Goal: Task Accomplishment & Management: Use online tool/utility

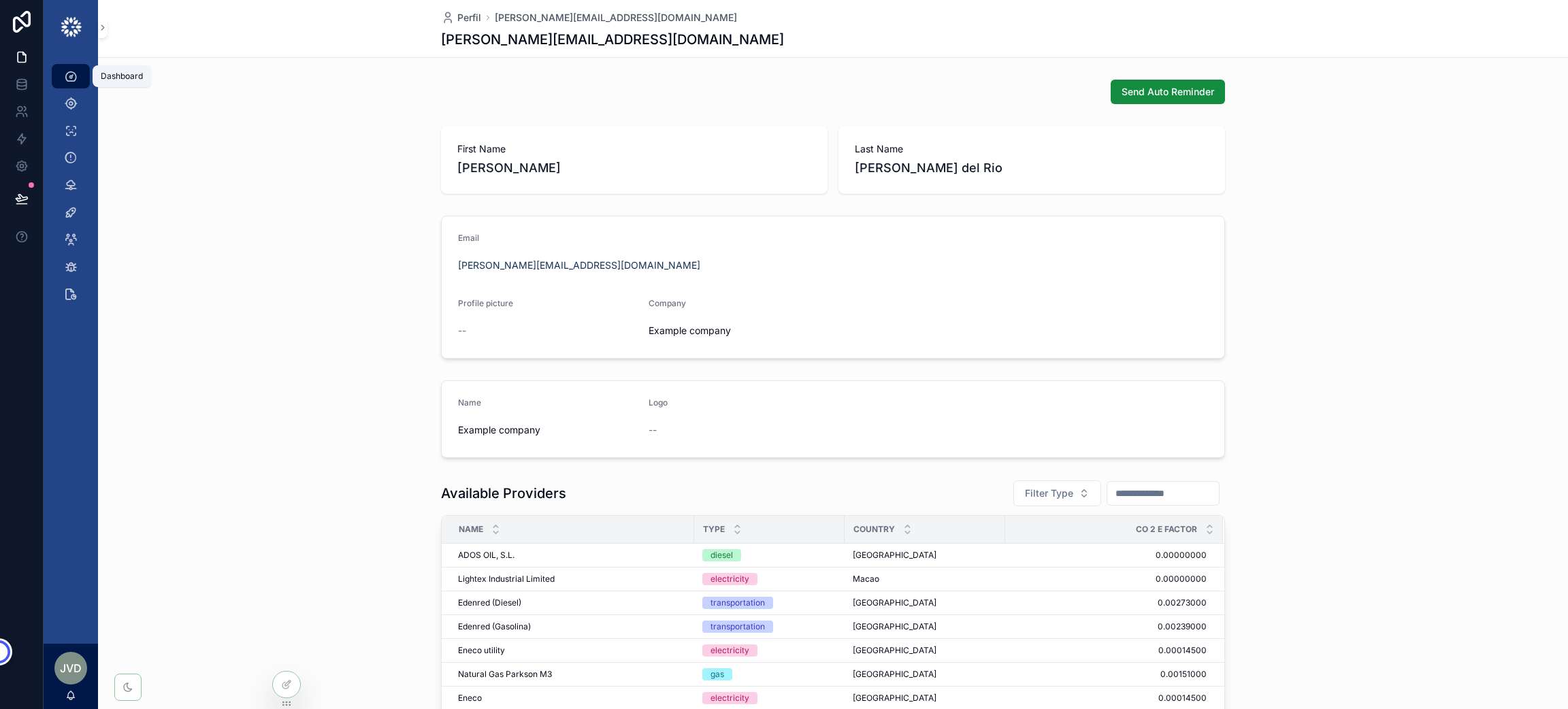
click at [63, 85] on div "Dashboard" at bounding box center [71, 76] width 22 height 22
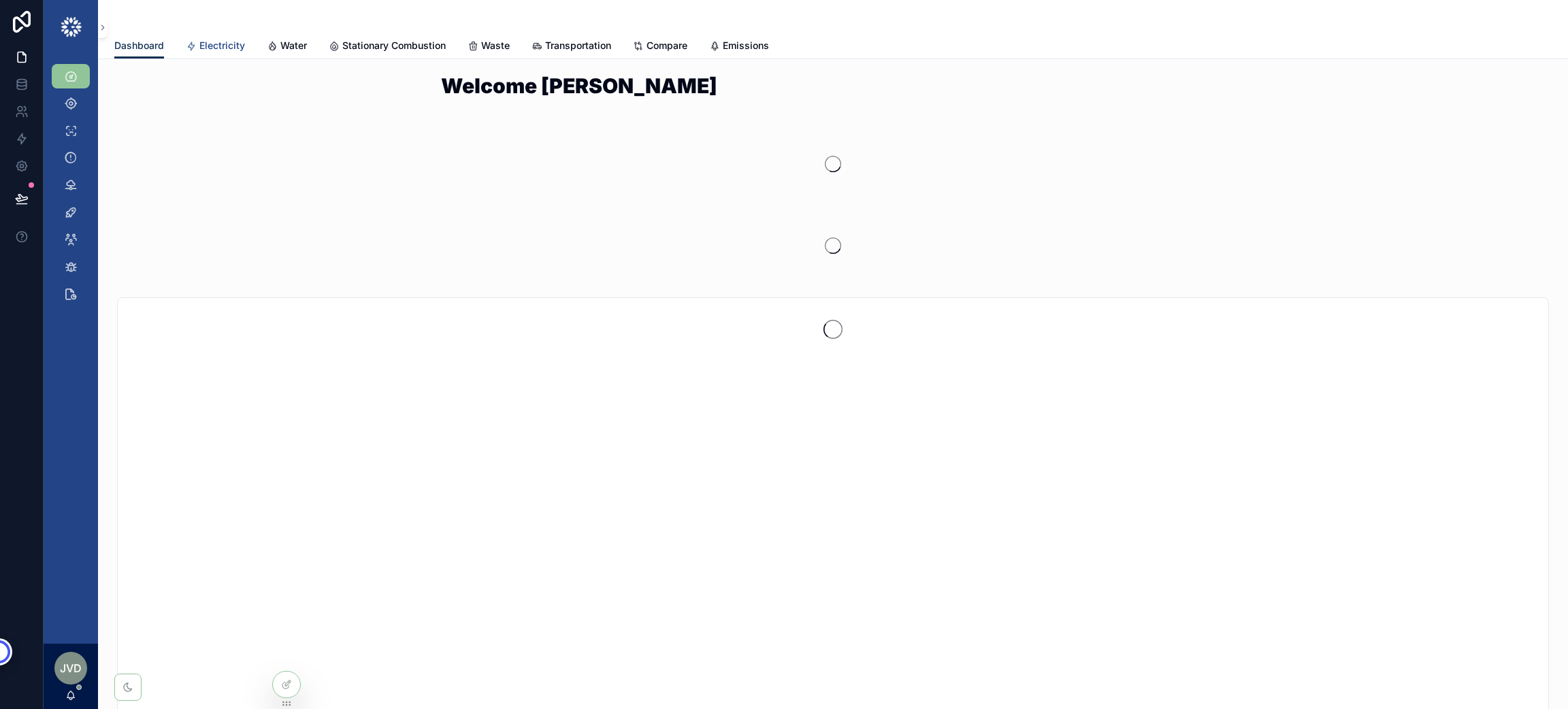
click at [206, 40] on span "Electricity" at bounding box center [222, 46] width 46 height 14
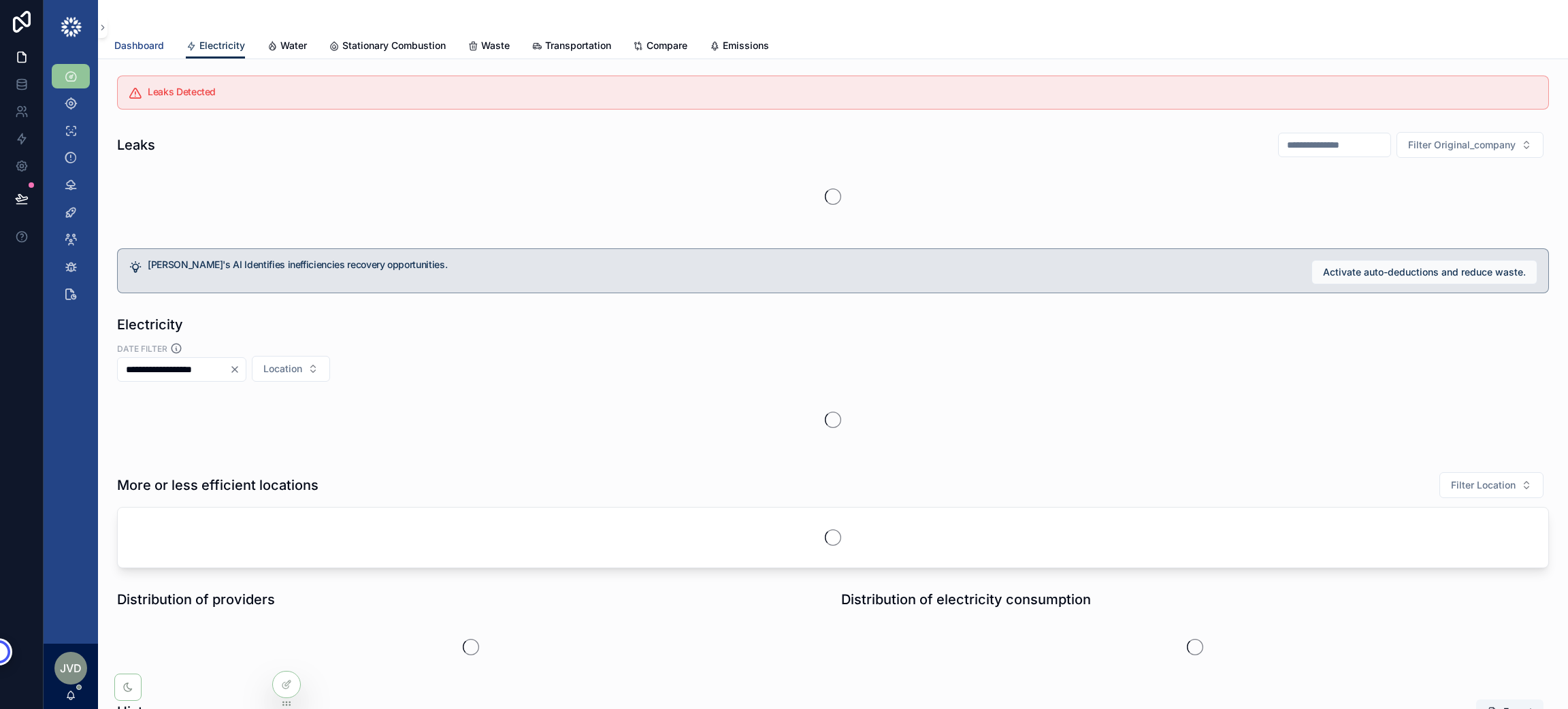
click at [130, 40] on span "Dashboard" at bounding box center [139, 46] width 50 height 14
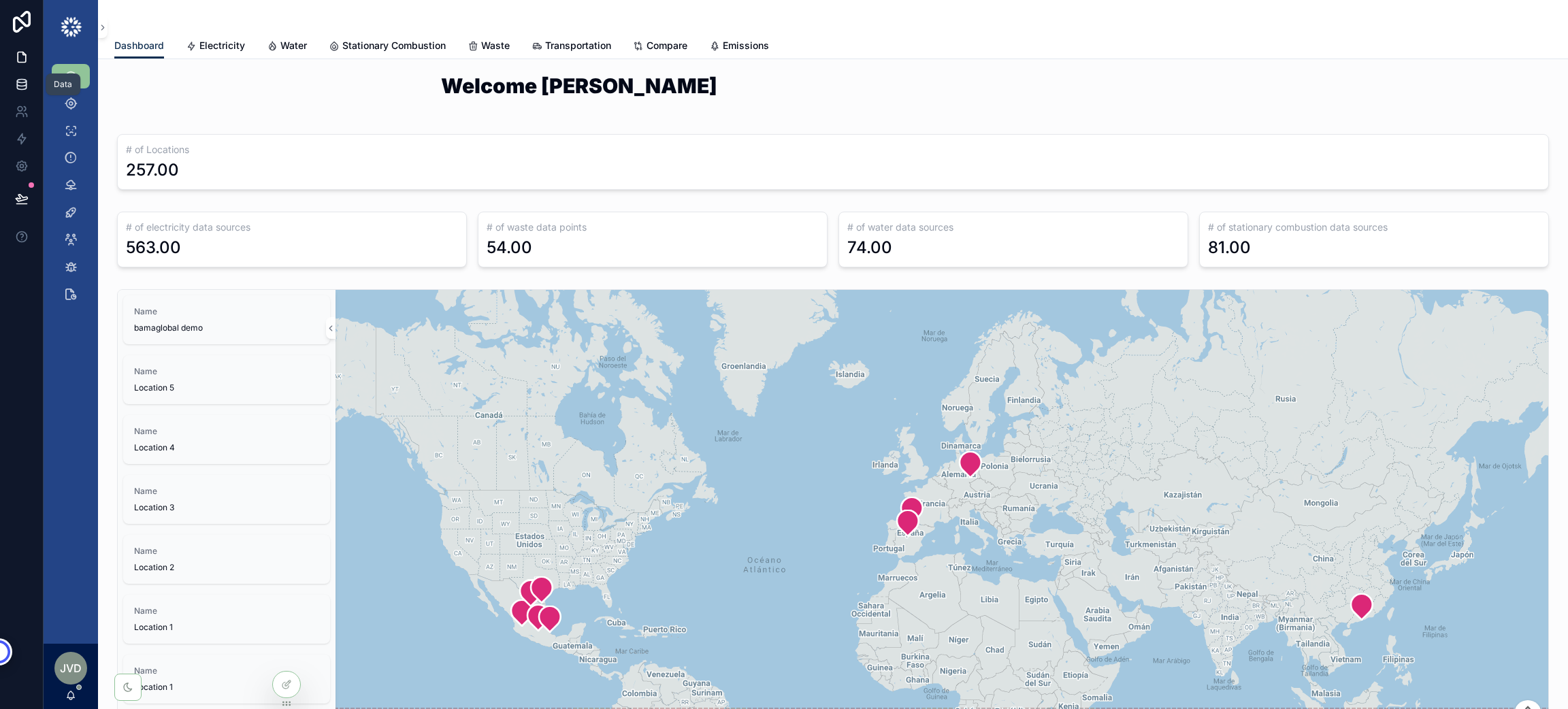
click at [21, 78] on icon at bounding box center [22, 85] width 14 height 14
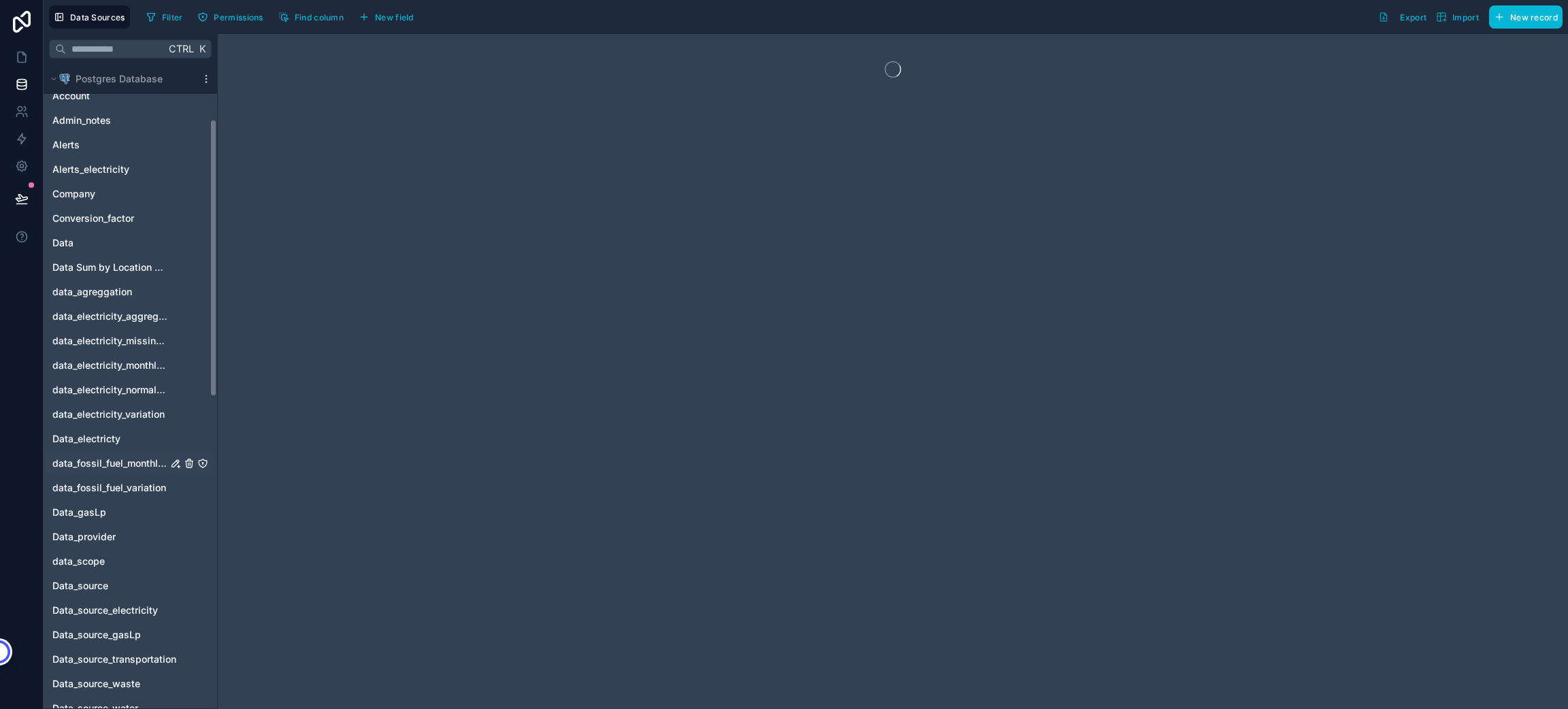
scroll to position [204, 0]
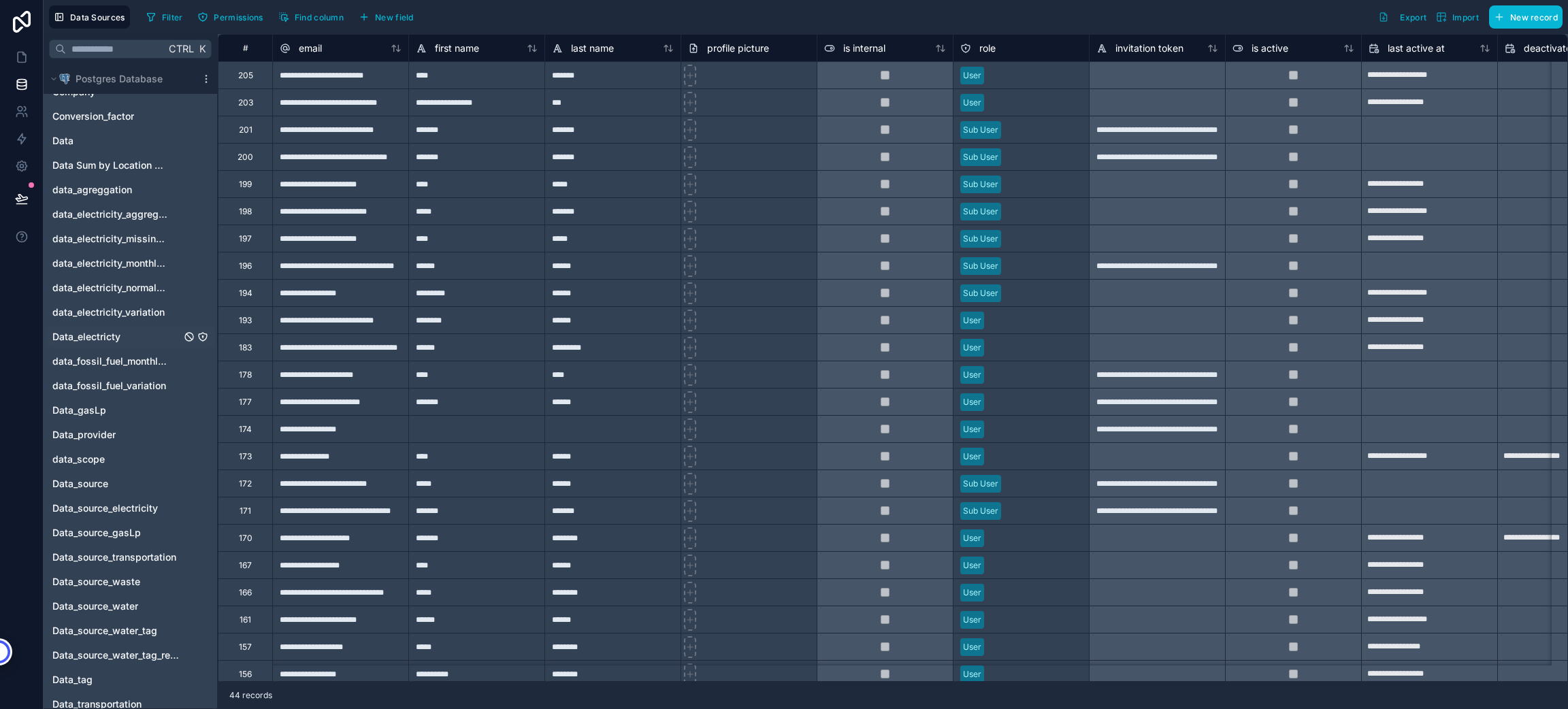
click at [126, 330] on div "Data_electricty" at bounding box center [130, 337] width 168 height 22
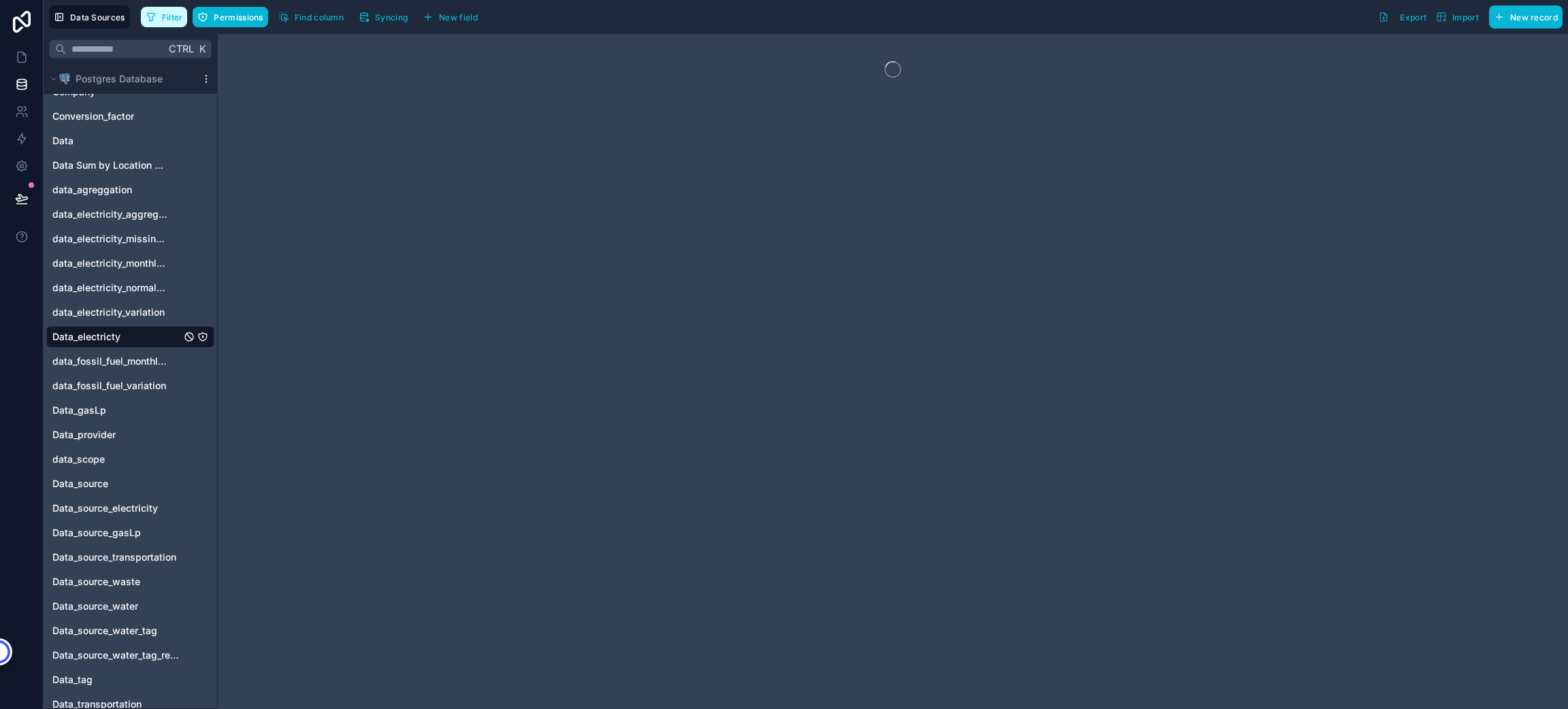
click at [174, 9] on button "Filter" at bounding box center [164, 17] width 47 height 20
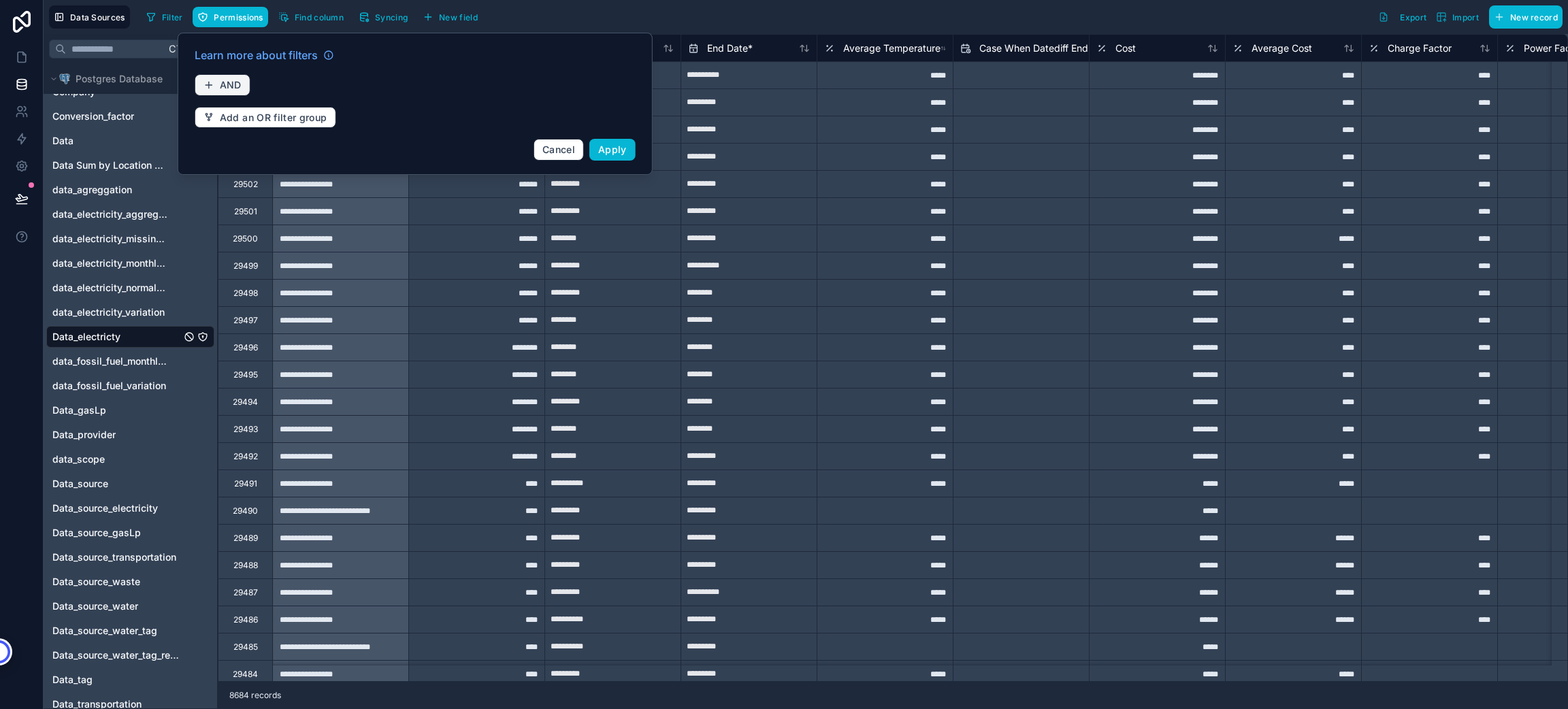
click at [223, 85] on span "AND" at bounding box center [231, 85] width 22 height 12
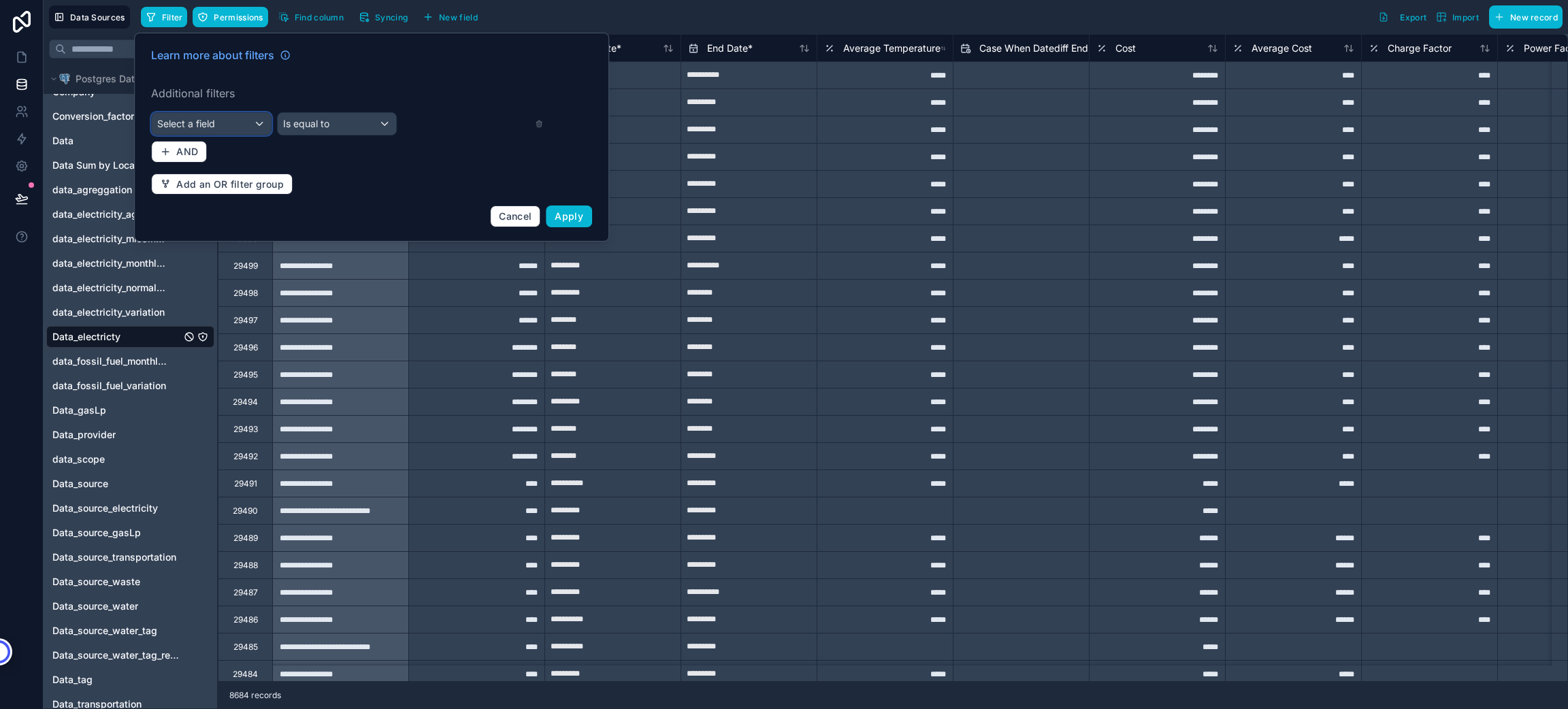
click at [229, 124] on div "Select a field" at bounding box center [210, 124] width 119 height 22
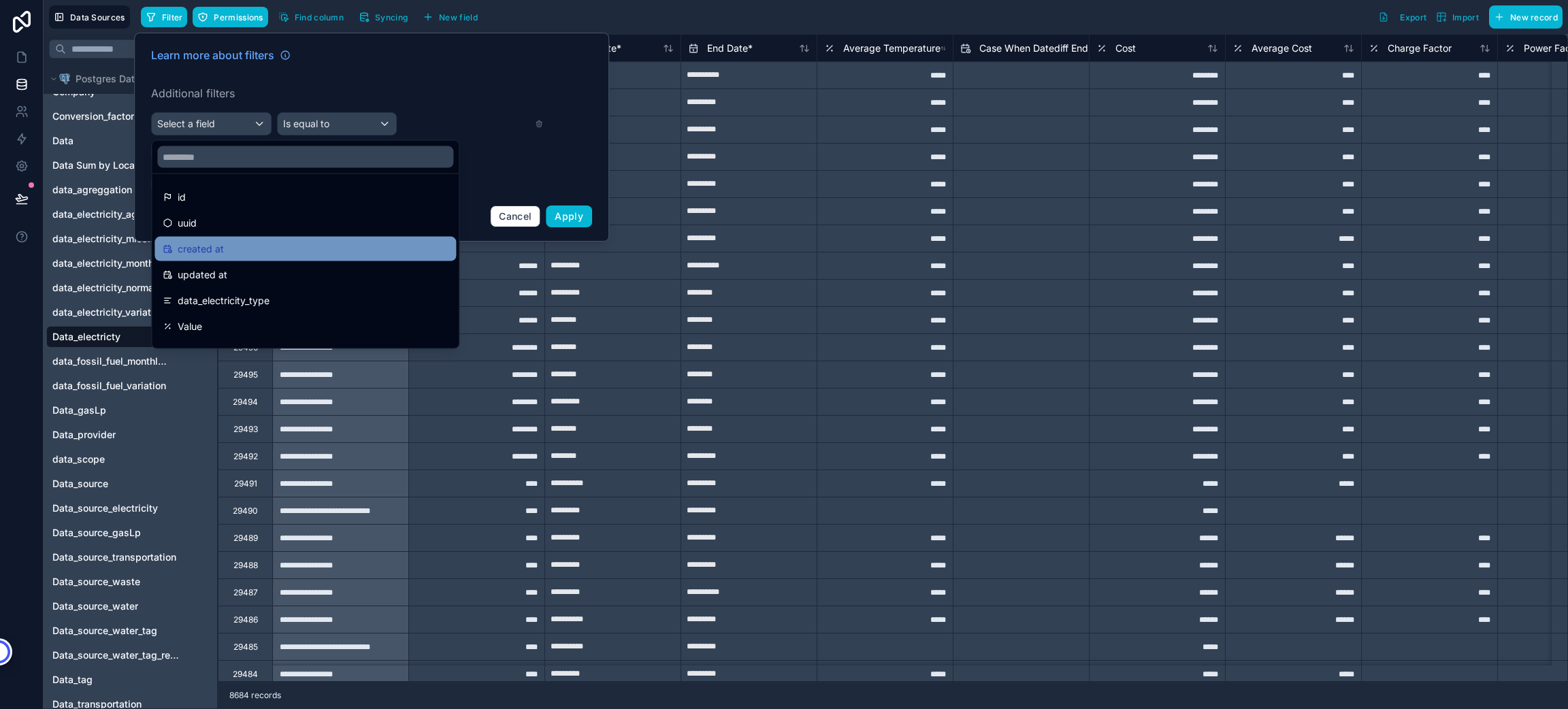
click at [240, 248] on div "created at" at bounding box center [305, 248] width 285 height 16
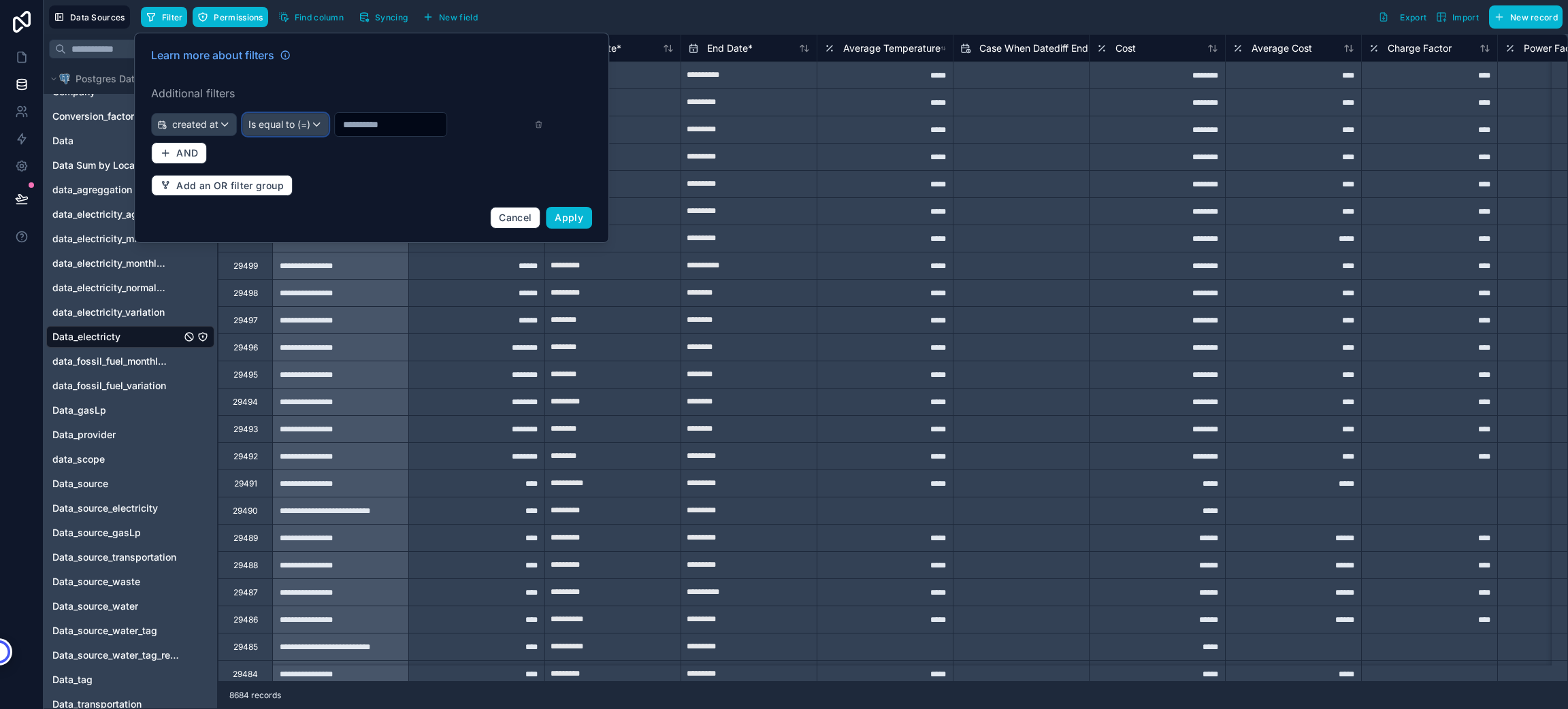
click at [300, 121] on span "Is equal to (=)" at bounding box center [279, 125] width 62 height 14
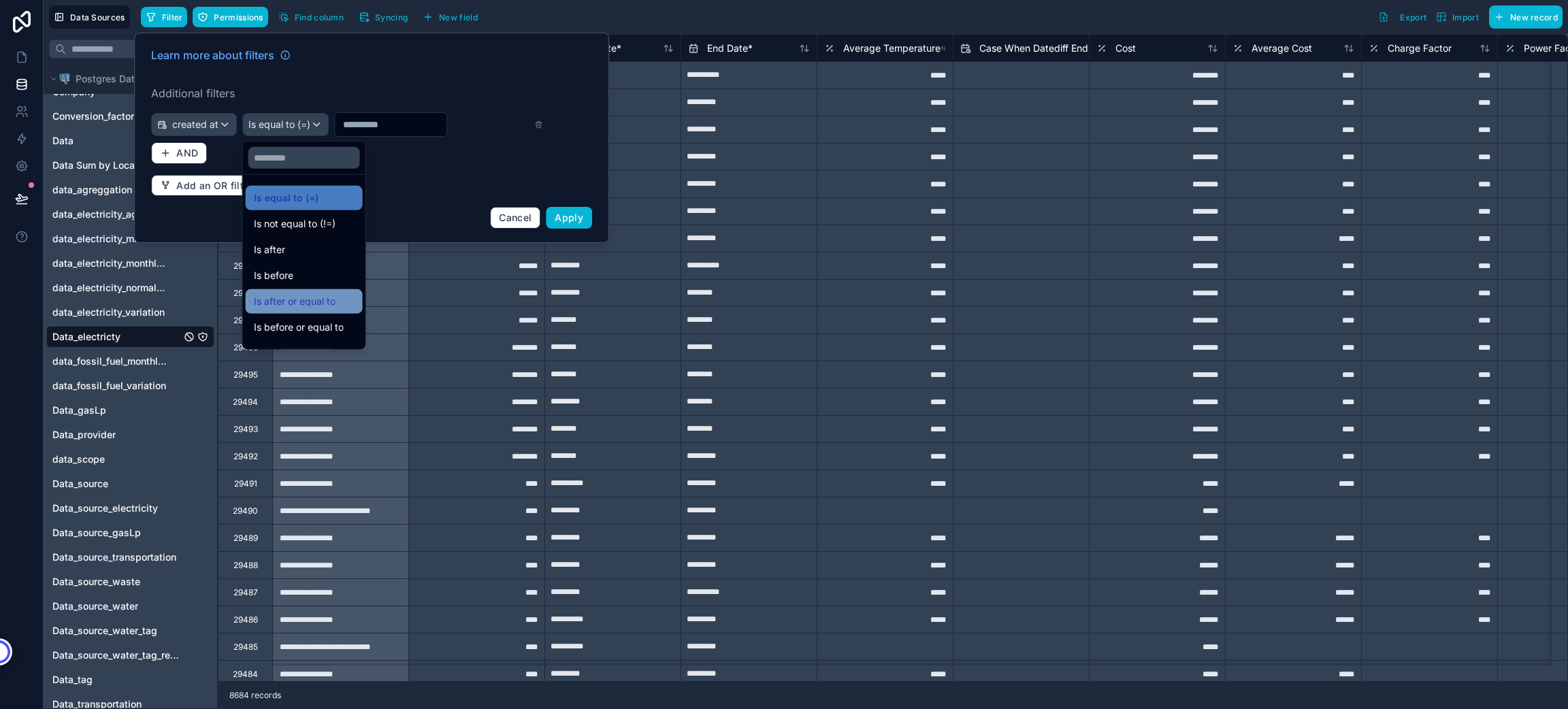
click at [332, 294] on span "Is after or equal to" at bounding box center [294, 301] width 82 height 16
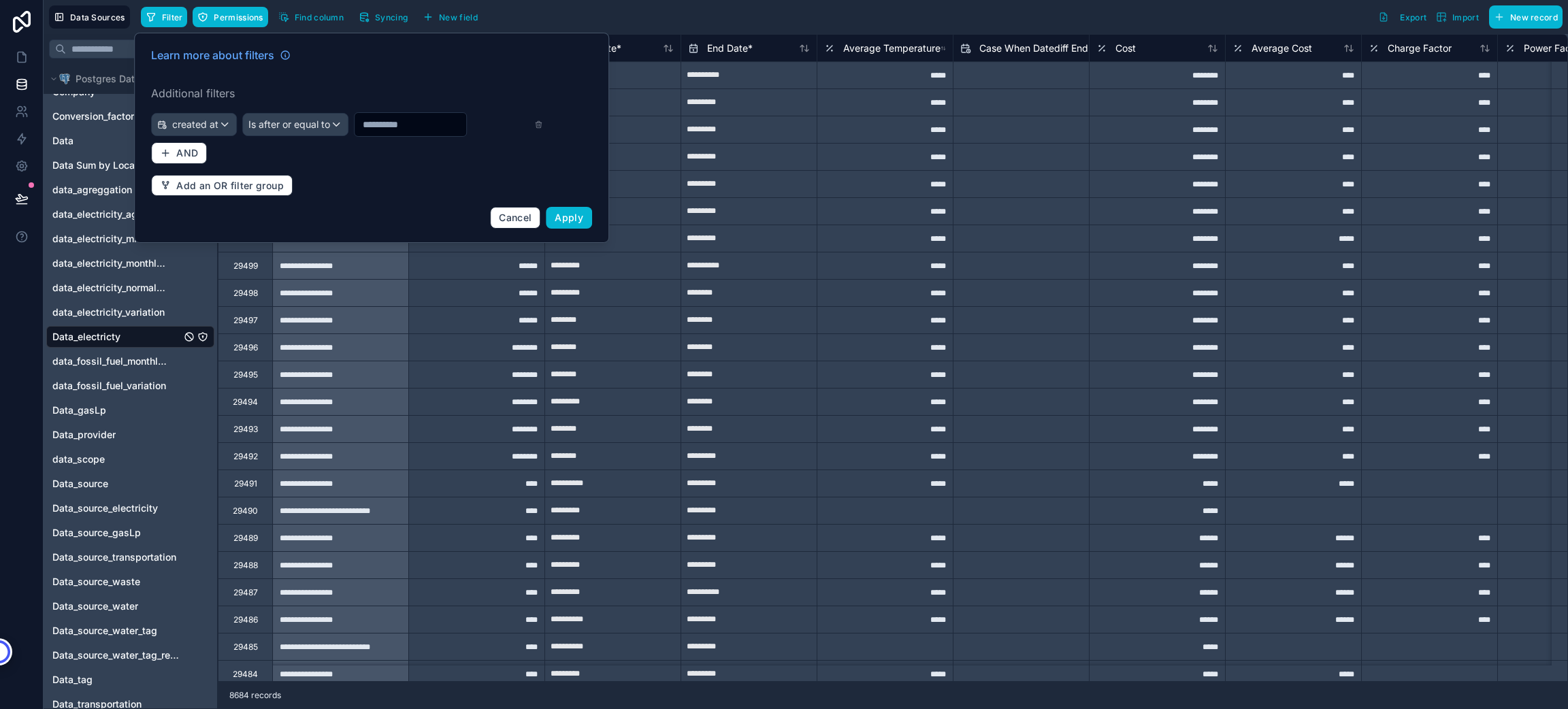
click at [397, 130] on input "text" at bounding box center [411, 124] width 112 height 19
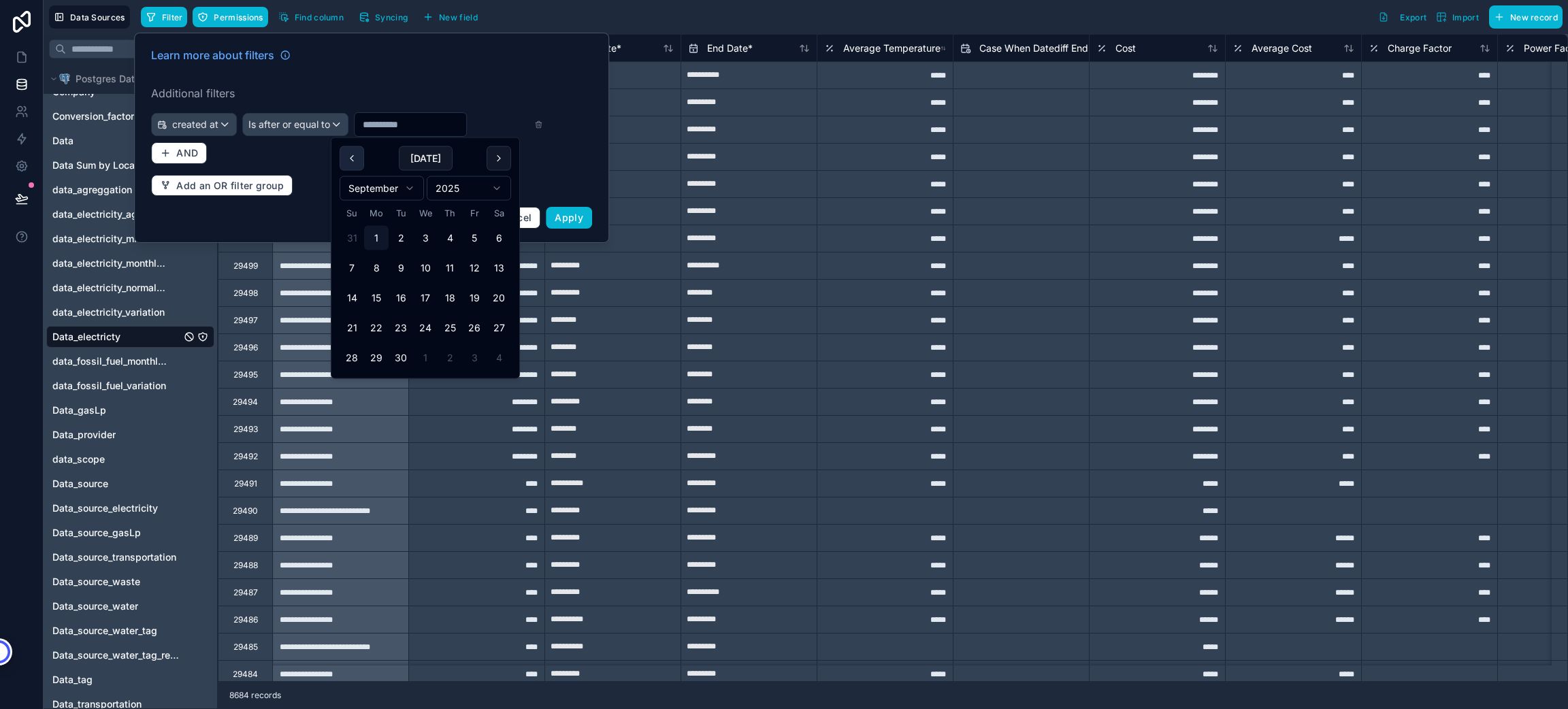
click at [356, 159] on button at bounding box center [352, 158] width 25 height 25
click at [483, 240] on button "1" at bounding box center [474, 238] width 25 height 25
type input "********"
click at [171, 152] on button "AND" at bounding box center [179, 153] width 56 height 22
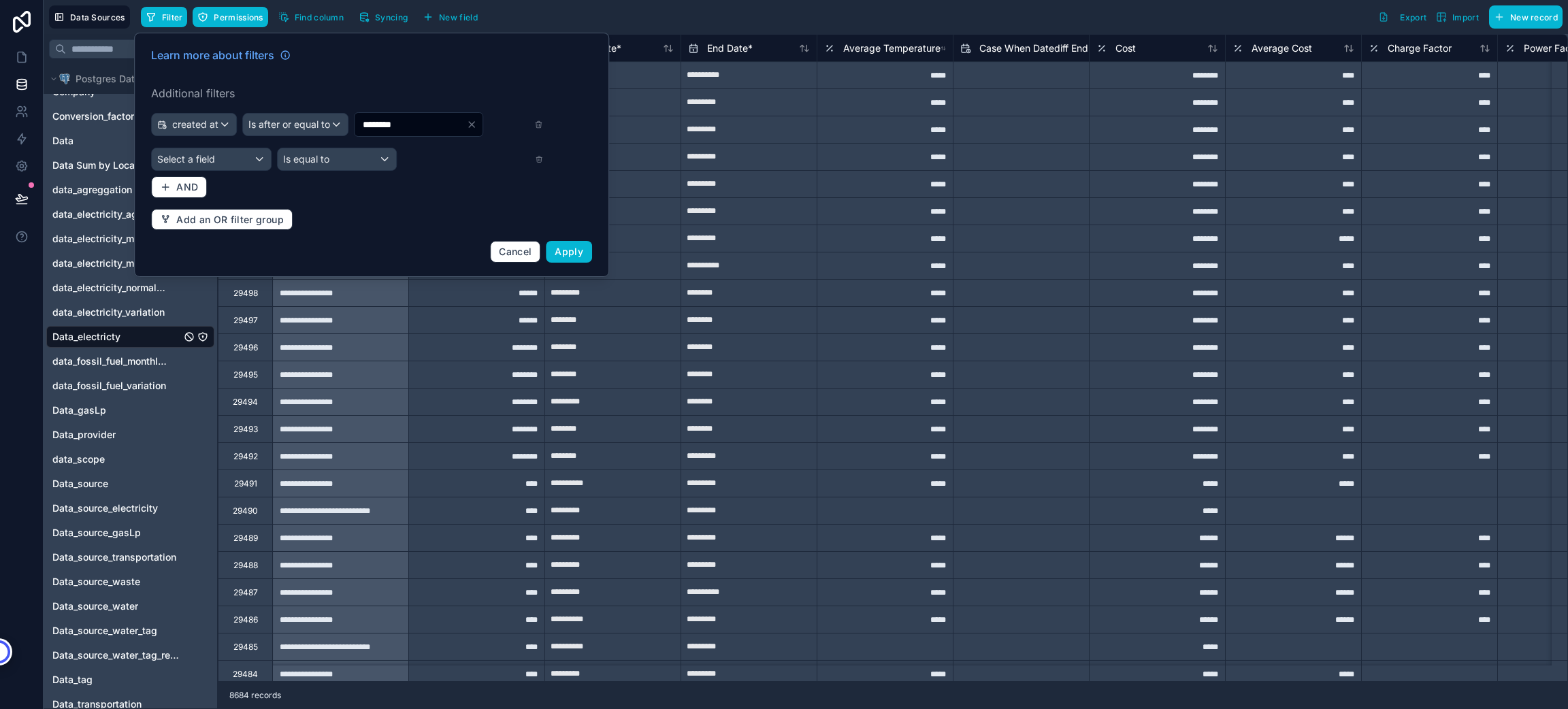
click at [196, 145] on div "created at Is after or equal to ******** Select a field Is equal to" at bounding box center [347, 141] width 392 height 58
click at [199, 158] on span "Select a field" at bounding box center [186, 158] width 58 height 12
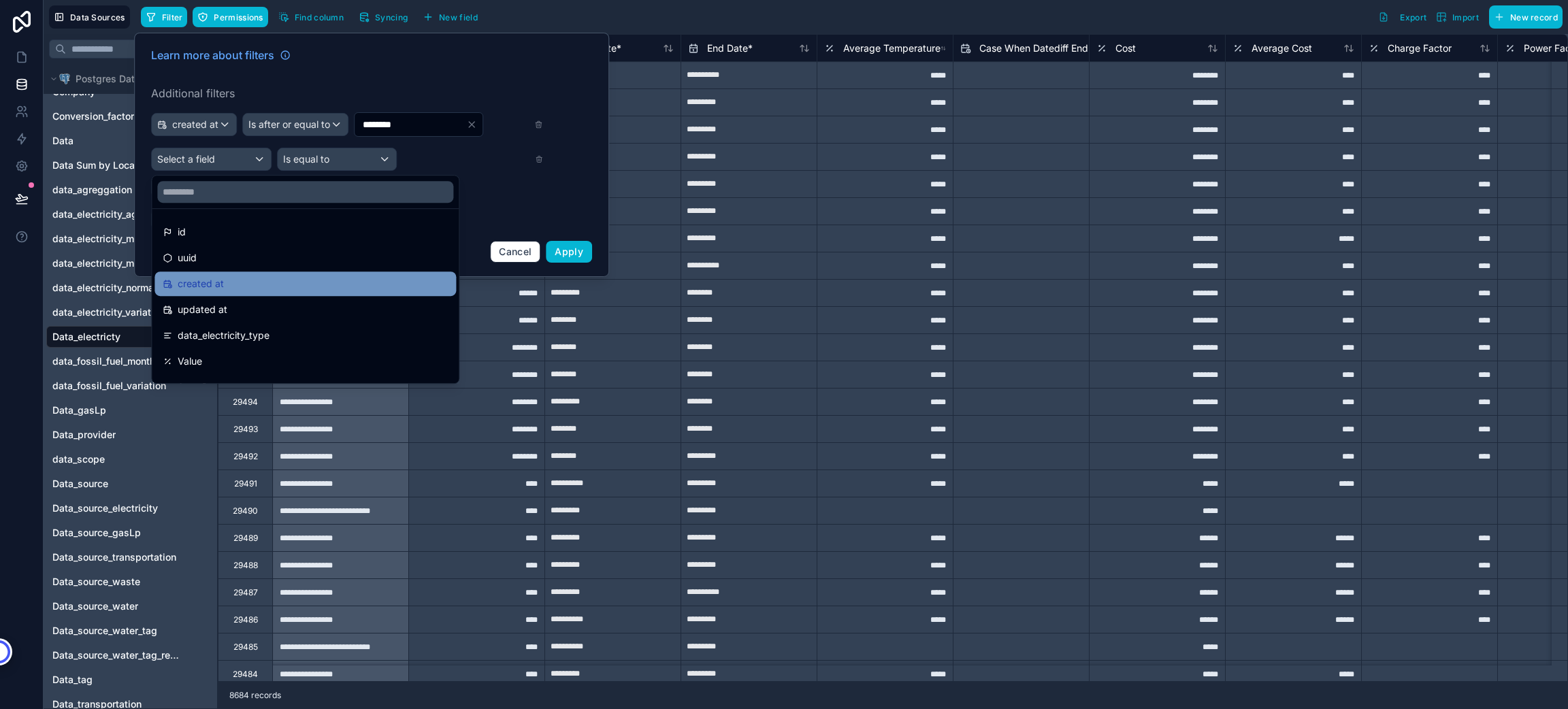
click at [242, 290] on div "created at" at bounding box center [305, 283] width 285 height 16
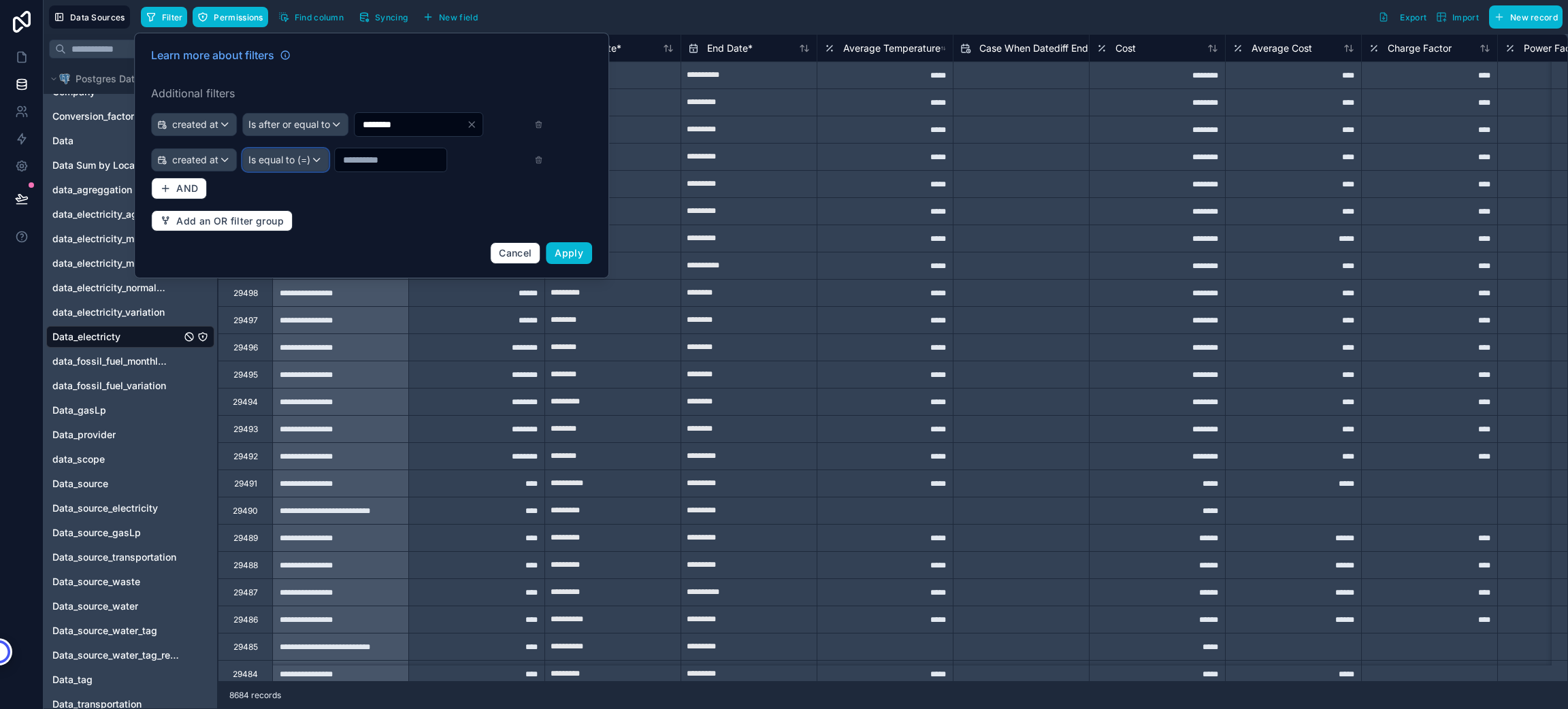
click at [295, 153] on span "Is equal to (=)" at bounding box center [279, 160] width 62 height 14
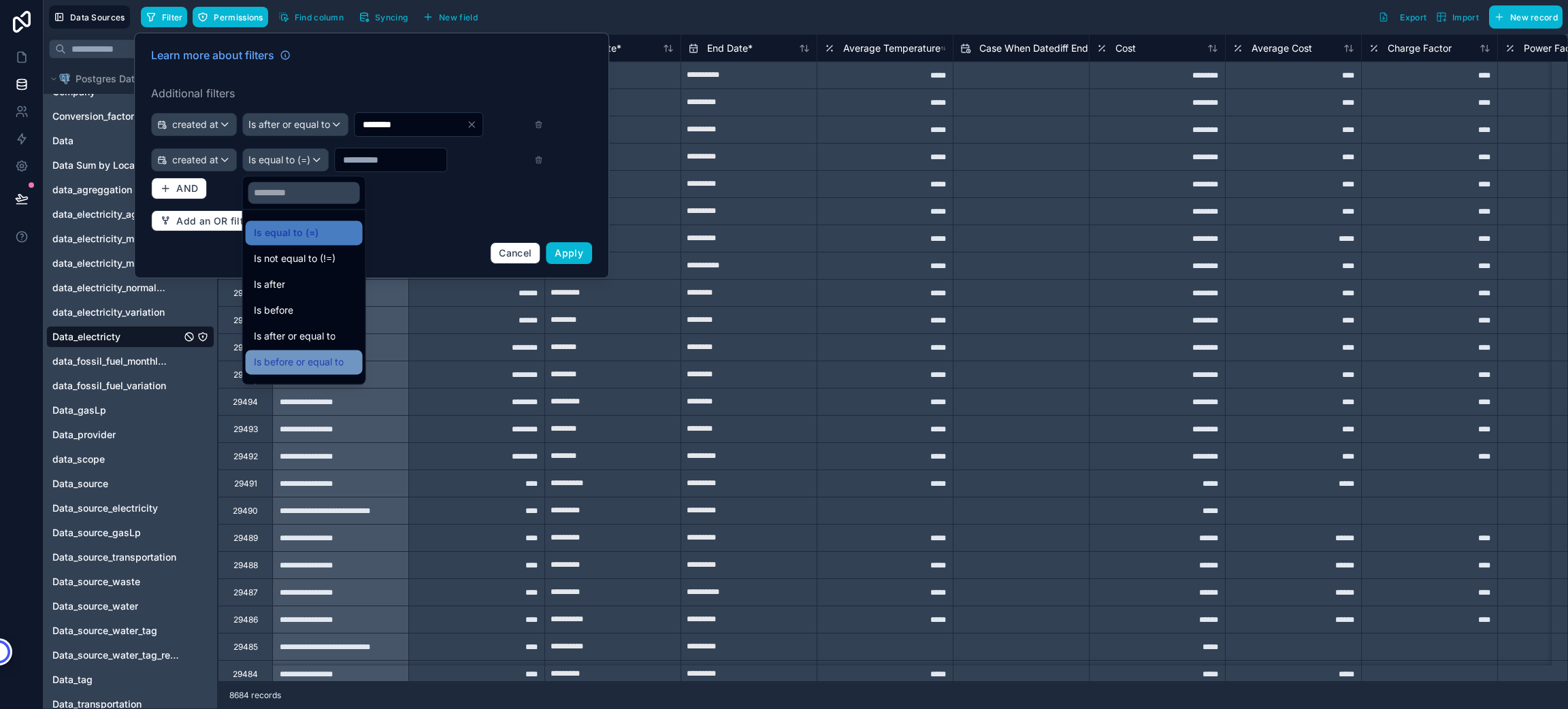
click at [324, 354] on span "Is before or equal to" at bounding box center [299, 362] width 90 height 16
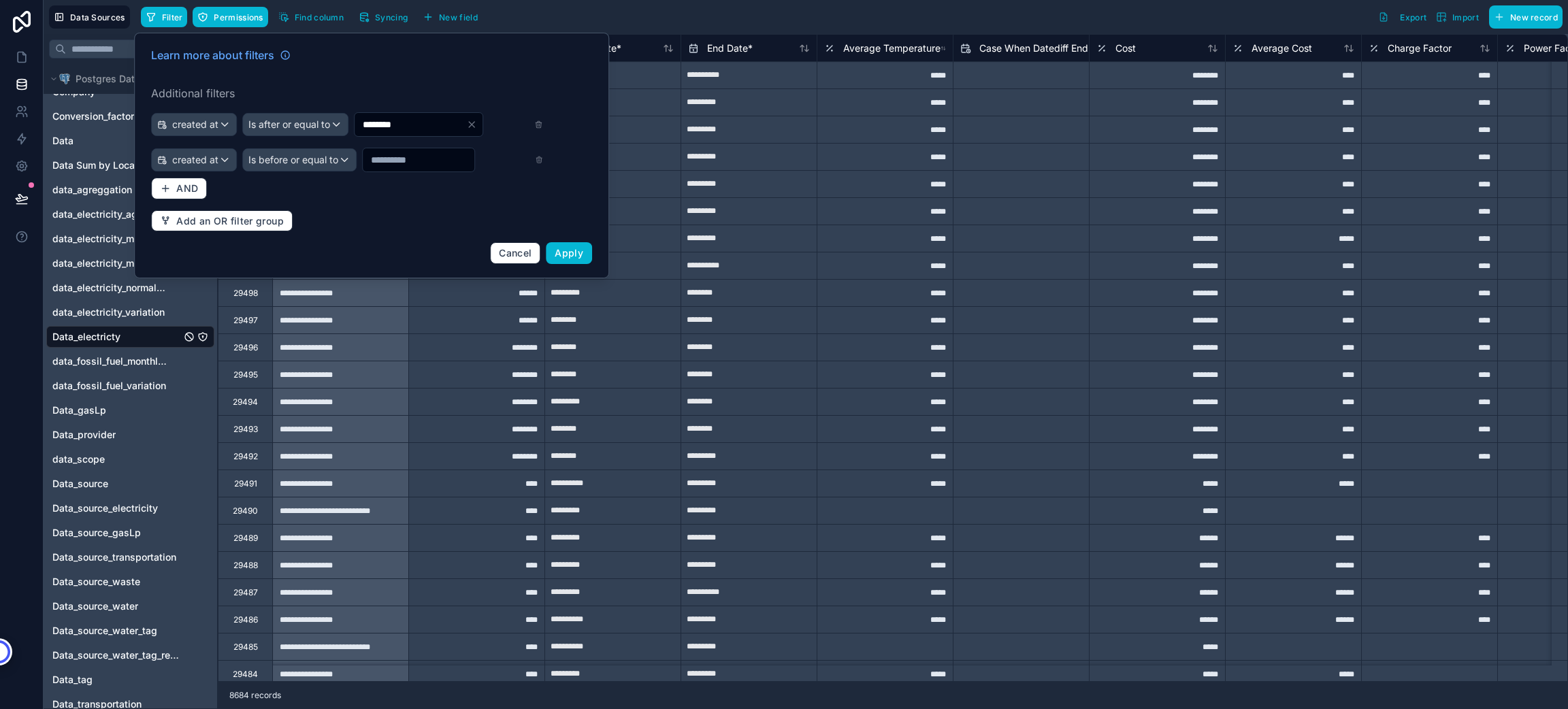
click at [399, 134] on input "text" at bounding box center [411, 124] width 112 height 19
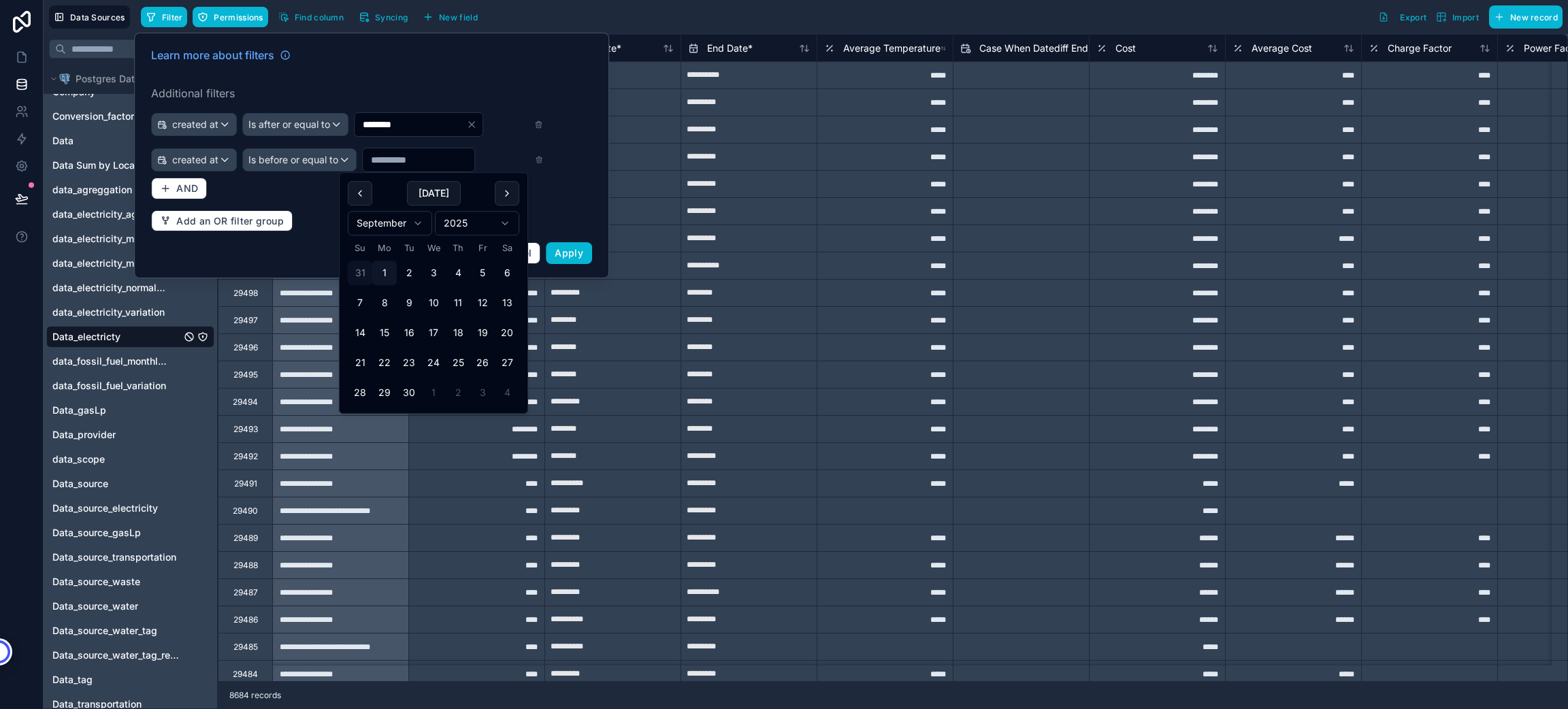
click at [355, 273] on button "31" at bounding box center [360, 273] width 25 height 25
type input "*********"
click at [317, 207] on div "Learn more about filters Additional filters created at Is after or equal to ***…" at bounding box center [371, 155] width 457 height 234
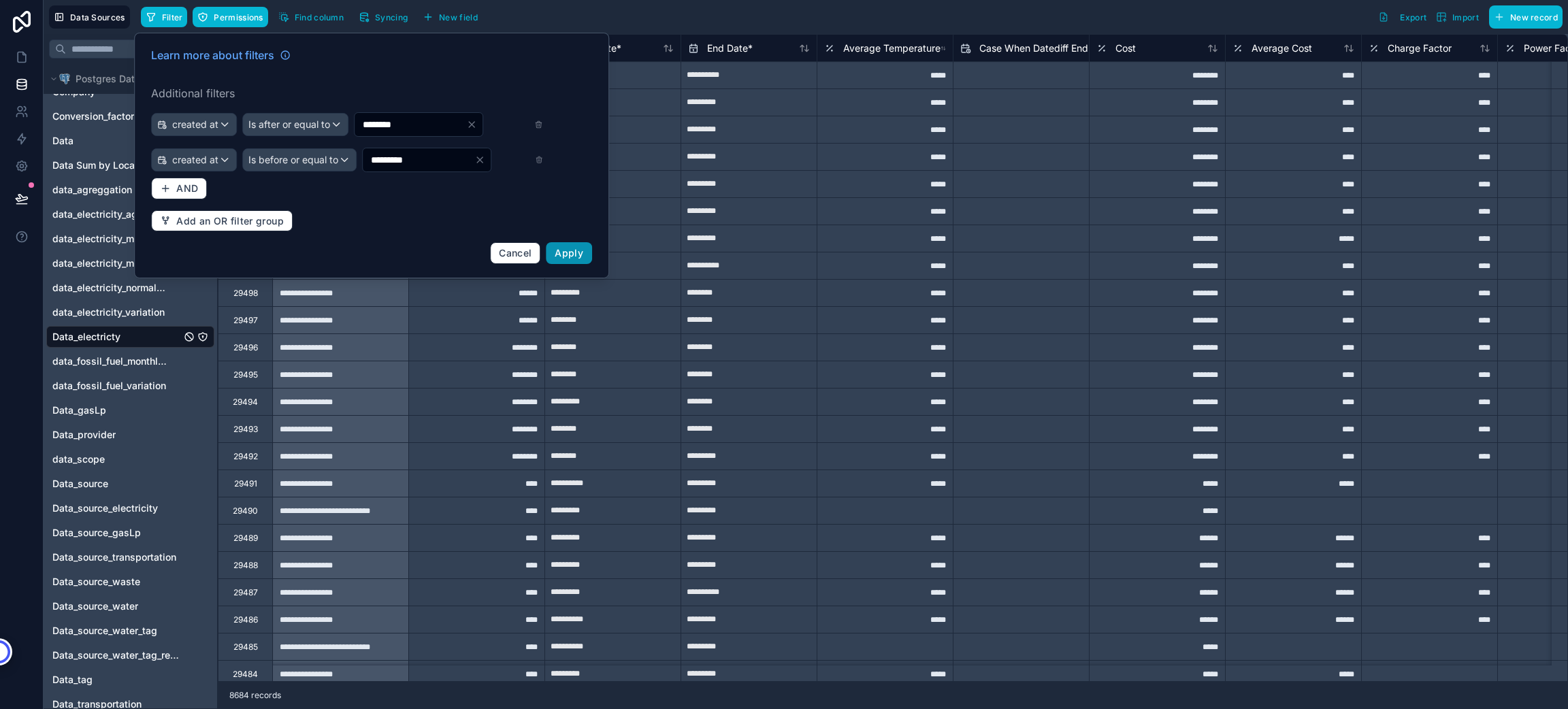
click at [579, 257] on span "Apply" at bounding box center [568, 252] width 29 height 12
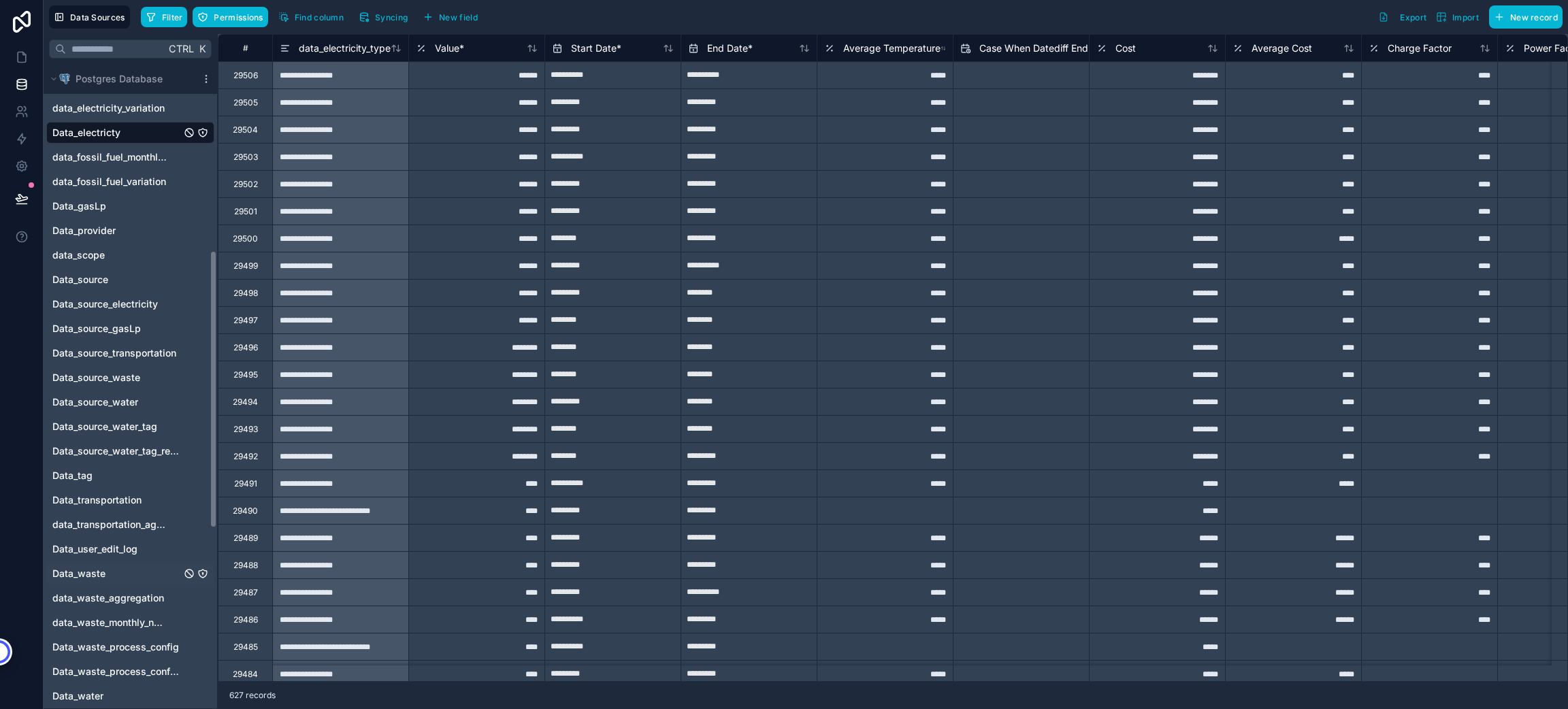
scroll to position [510, 0]
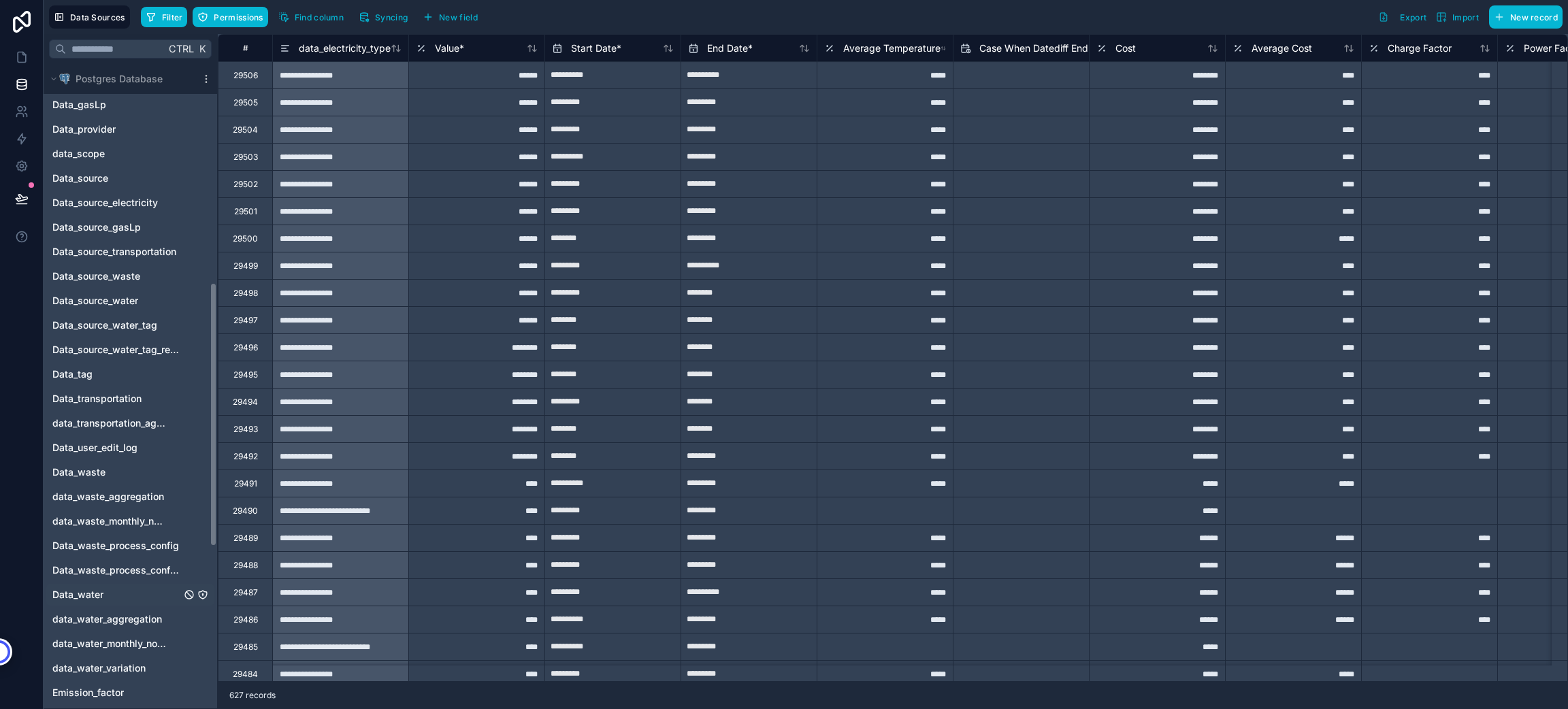
click at [105, 588] on div "Data_water" at bounding box center [130, 595] width 168 height 22
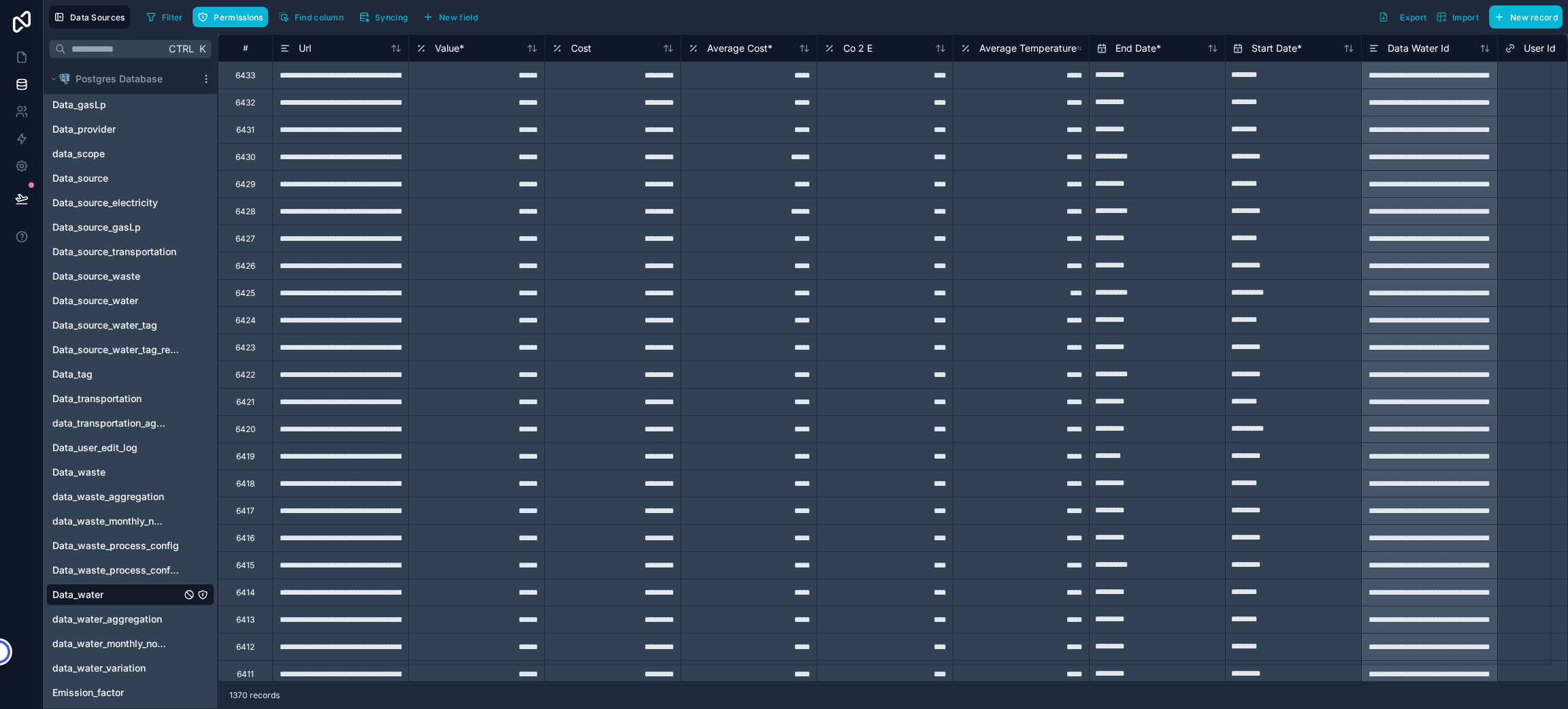
click at [170, 5] on div "Filter Permissions Find column Syncing New field" at bounding box center [314, 17] width 347 height 23
click at [167, 19] on span "Filter" at bounding box center [172, 17] width 21 height 10
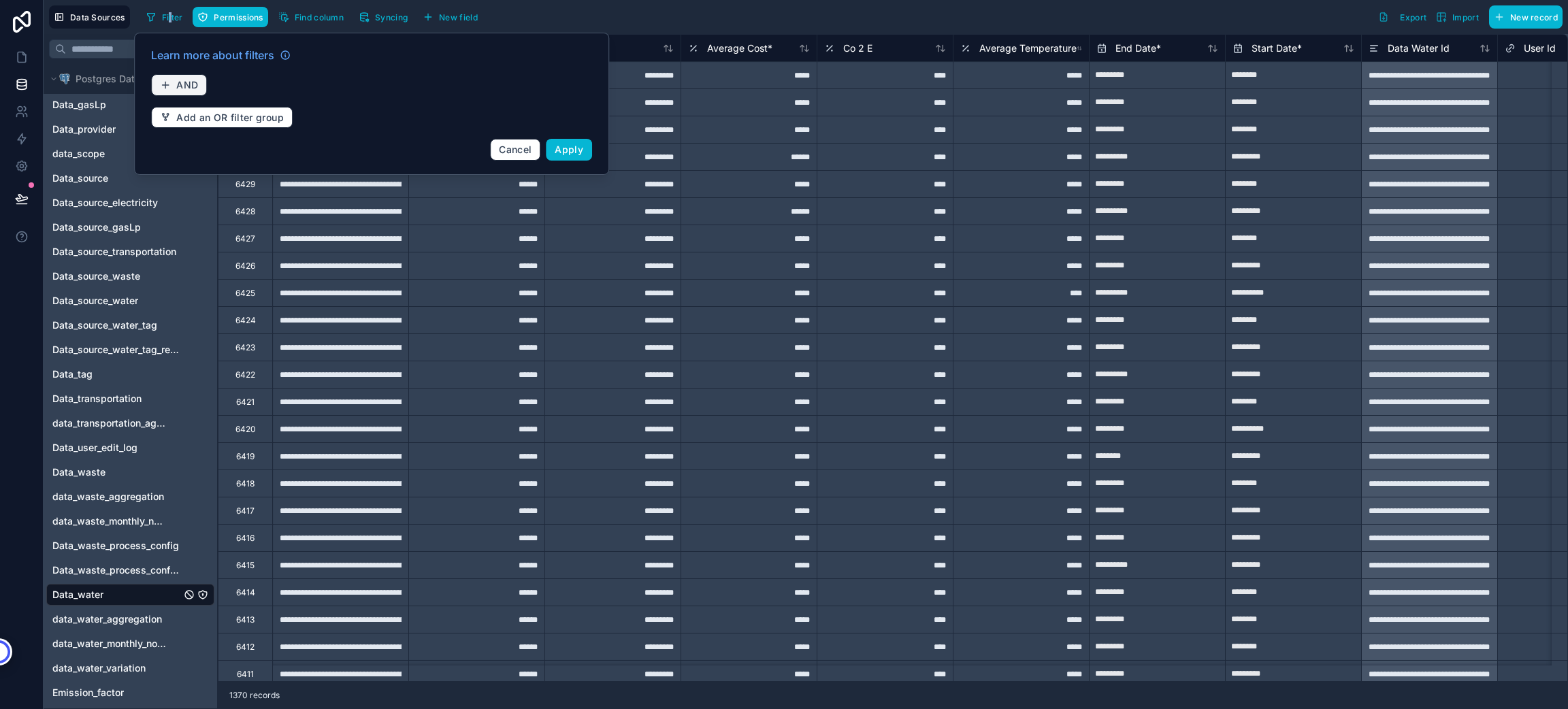
click at [189, 90] on span "AND" at bounding box center [187, 85] width 22 height 12
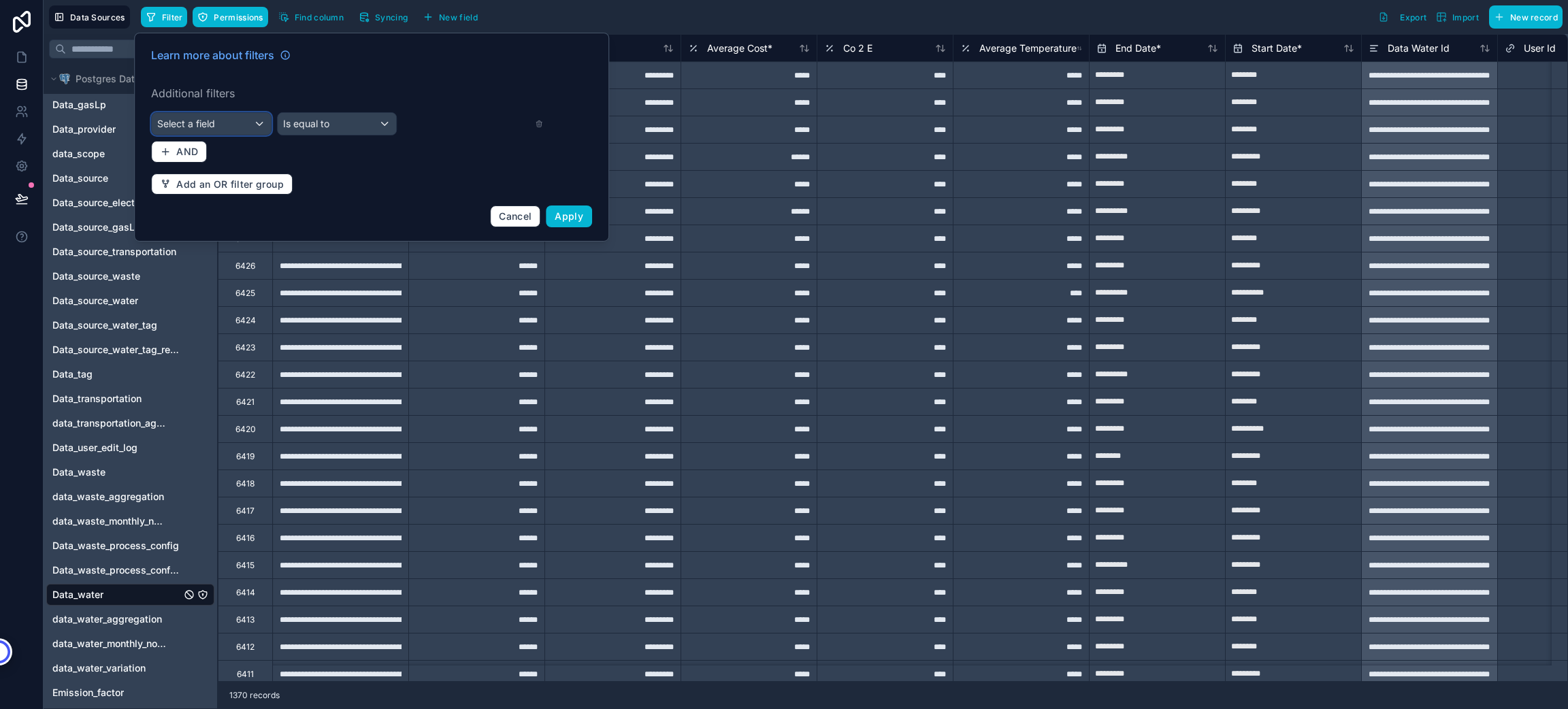
click at [203, 125] on span "Select a field" at bounding box center [186, 123] width 58 height 12
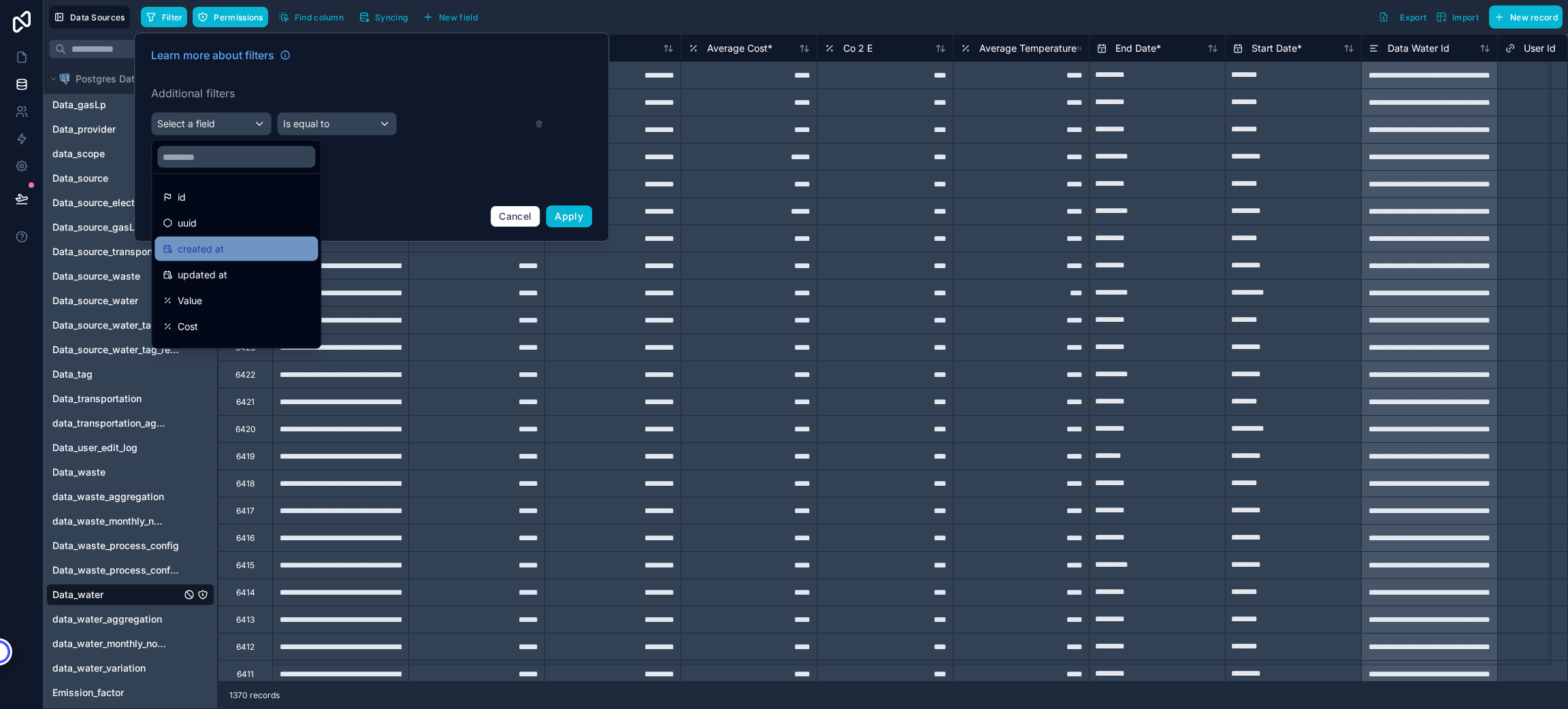
click at [232, 252] on div "created at" at bounding box center [236, 248] width 147 height 16
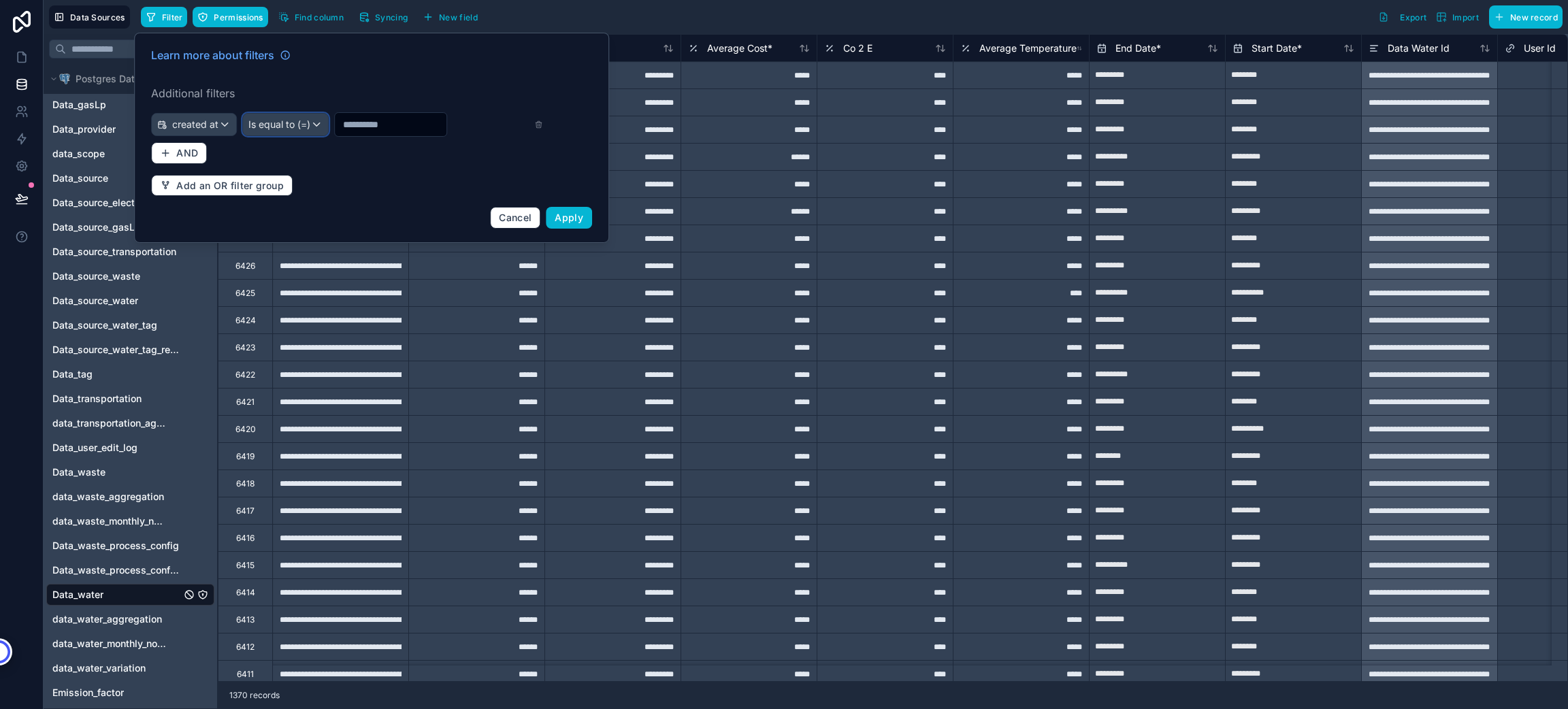
click at [274, 133] on div "Is equal to (=)" at bounding box center [286, 124] width 85 height 22
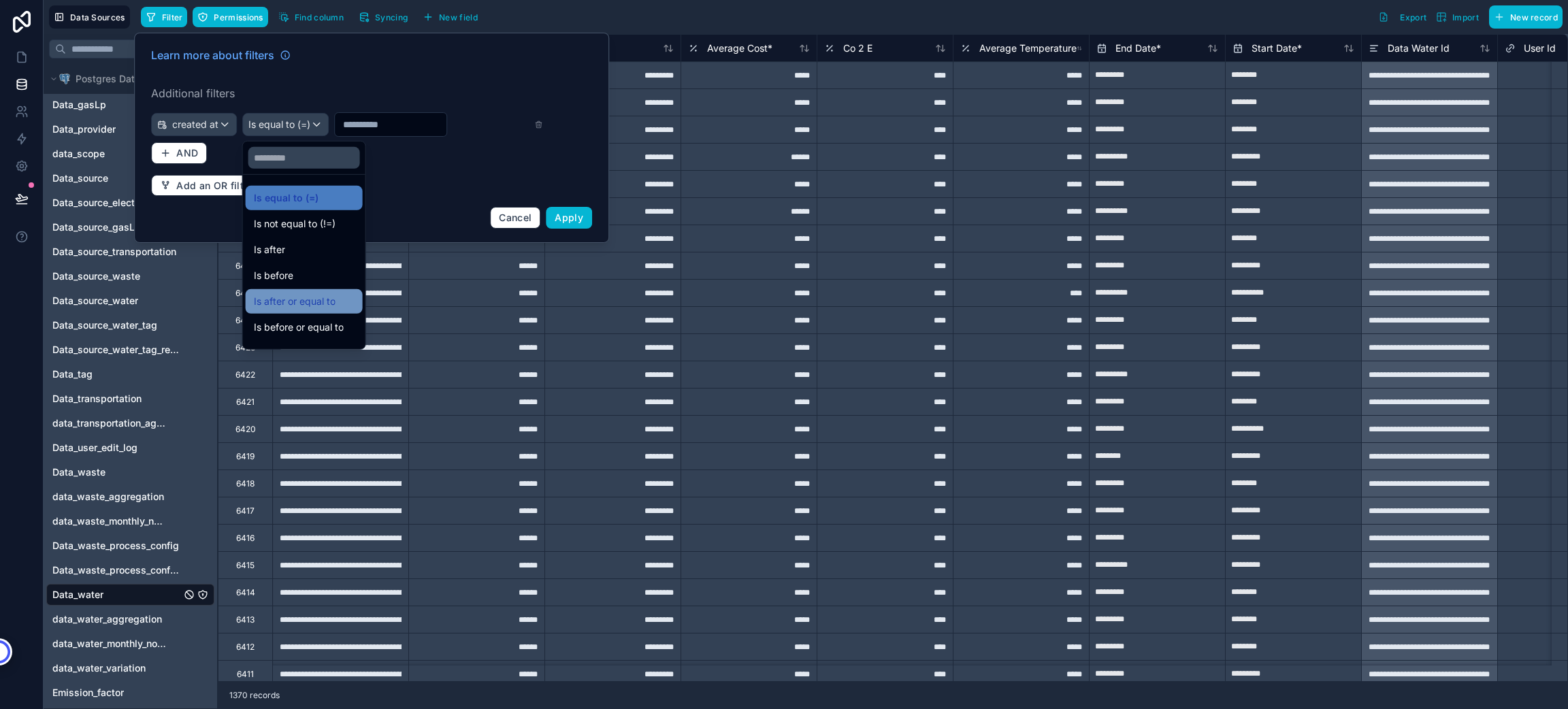
click at [325, 304] on span "Is after or equal to" at bounding box center [294, 301] width 82 height 16
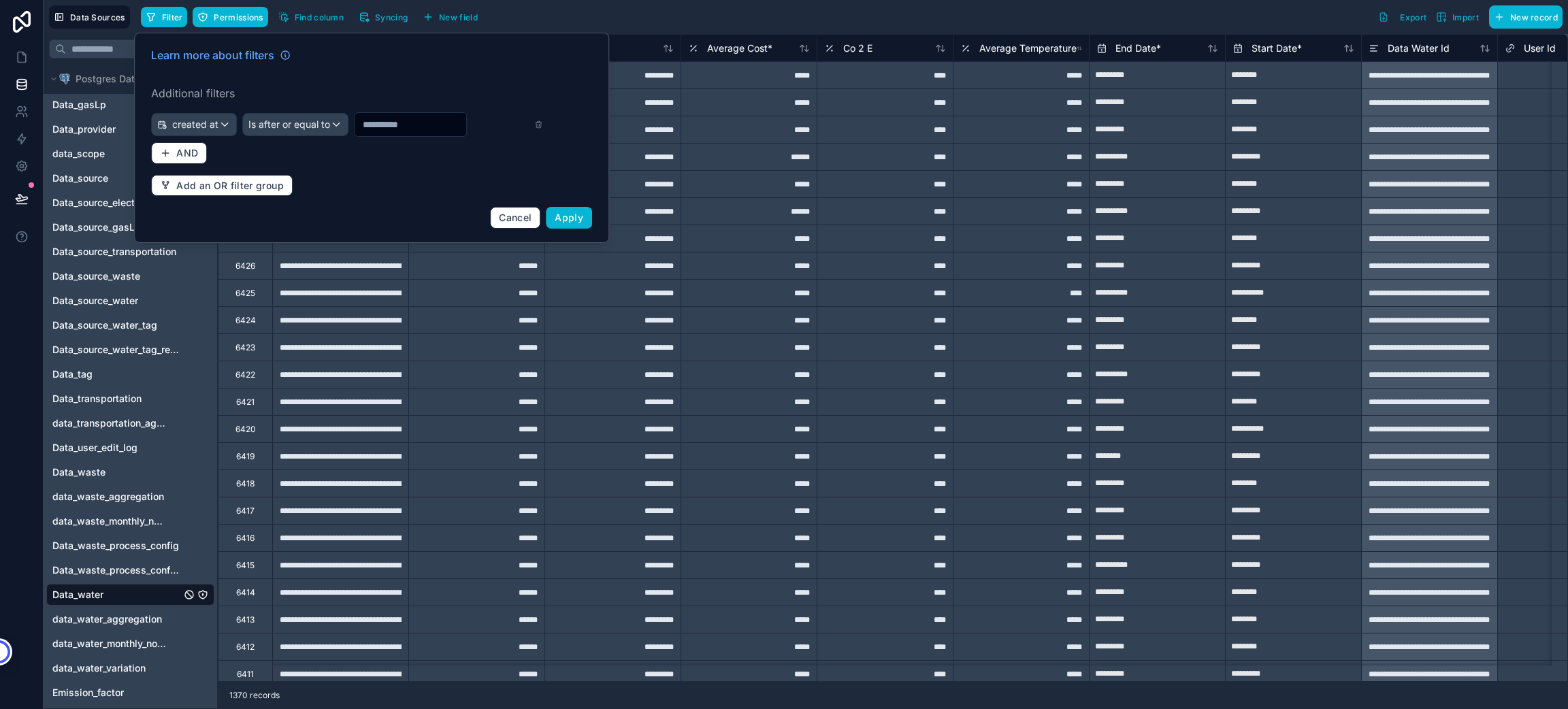
click at [385, 129] on input "text" at bounding box center [411, 124] width 112 height 19
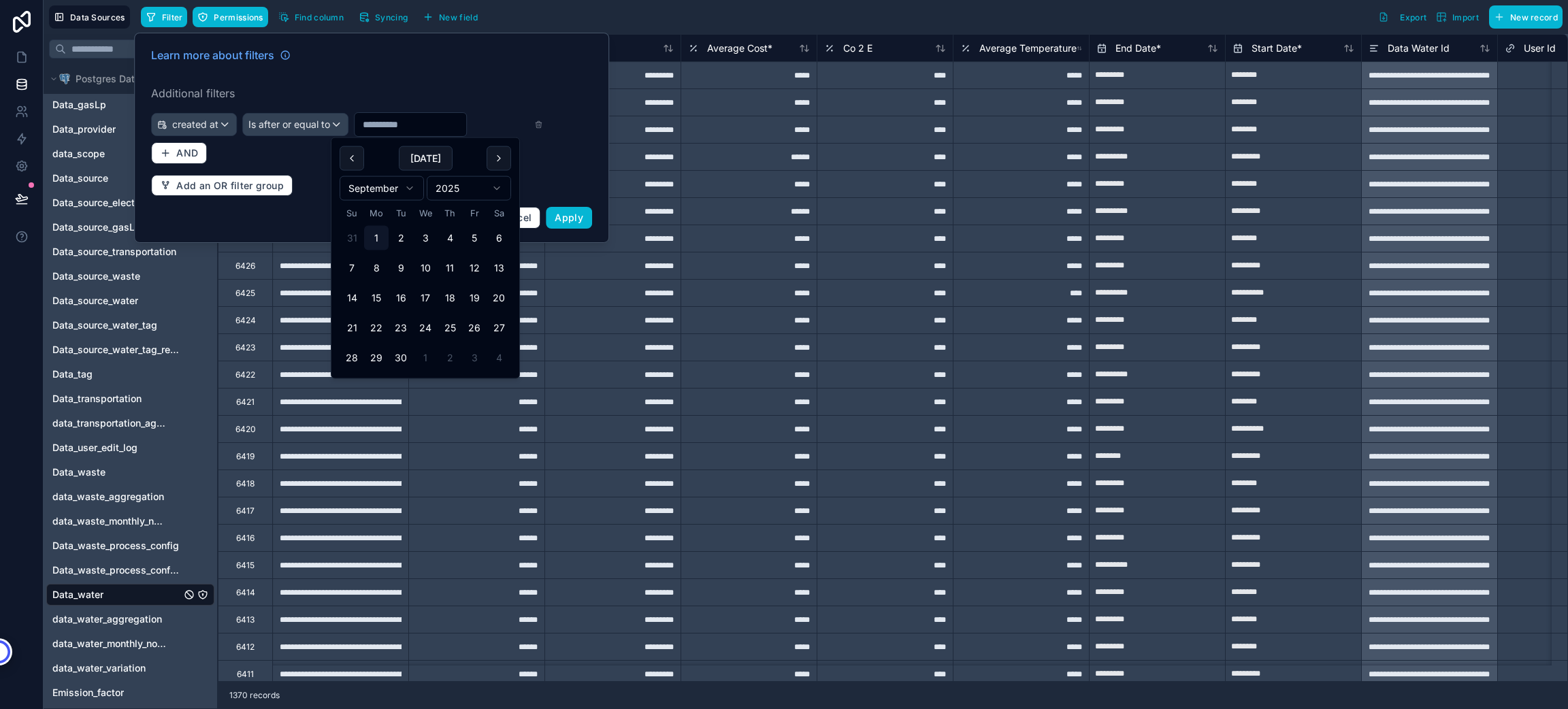
click at [350, 158] on button at bounding box center [352, 158] width 25 height 25
click at [469, 233] on button "1" at bounding box center [474, 238] width 25 height 25
type input "********"
click at [153, 143] on button "AND" at bounding box center [179, 153] width 56 height 22
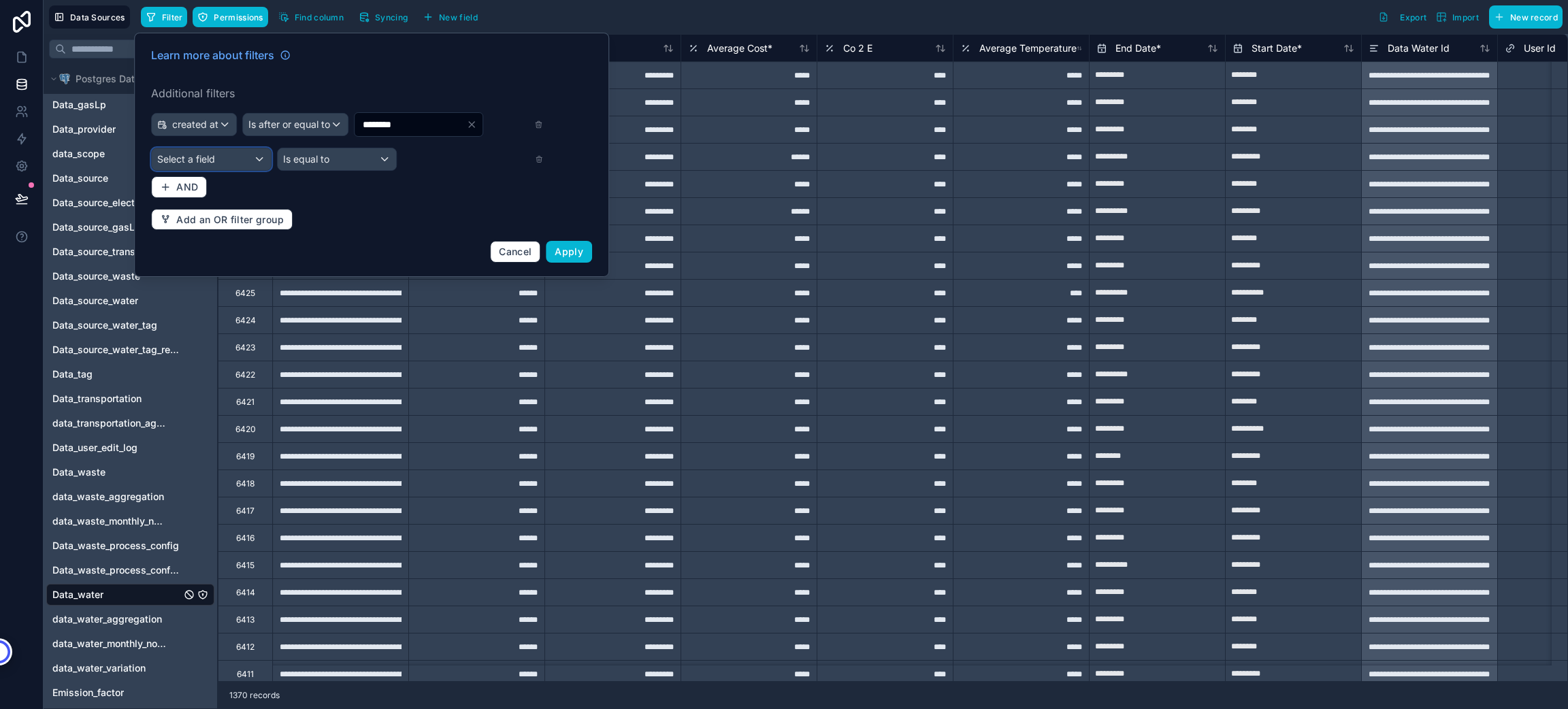
click at [191, 151] on div "Select a field" at bounding box center [210, 159] width 119 height 22
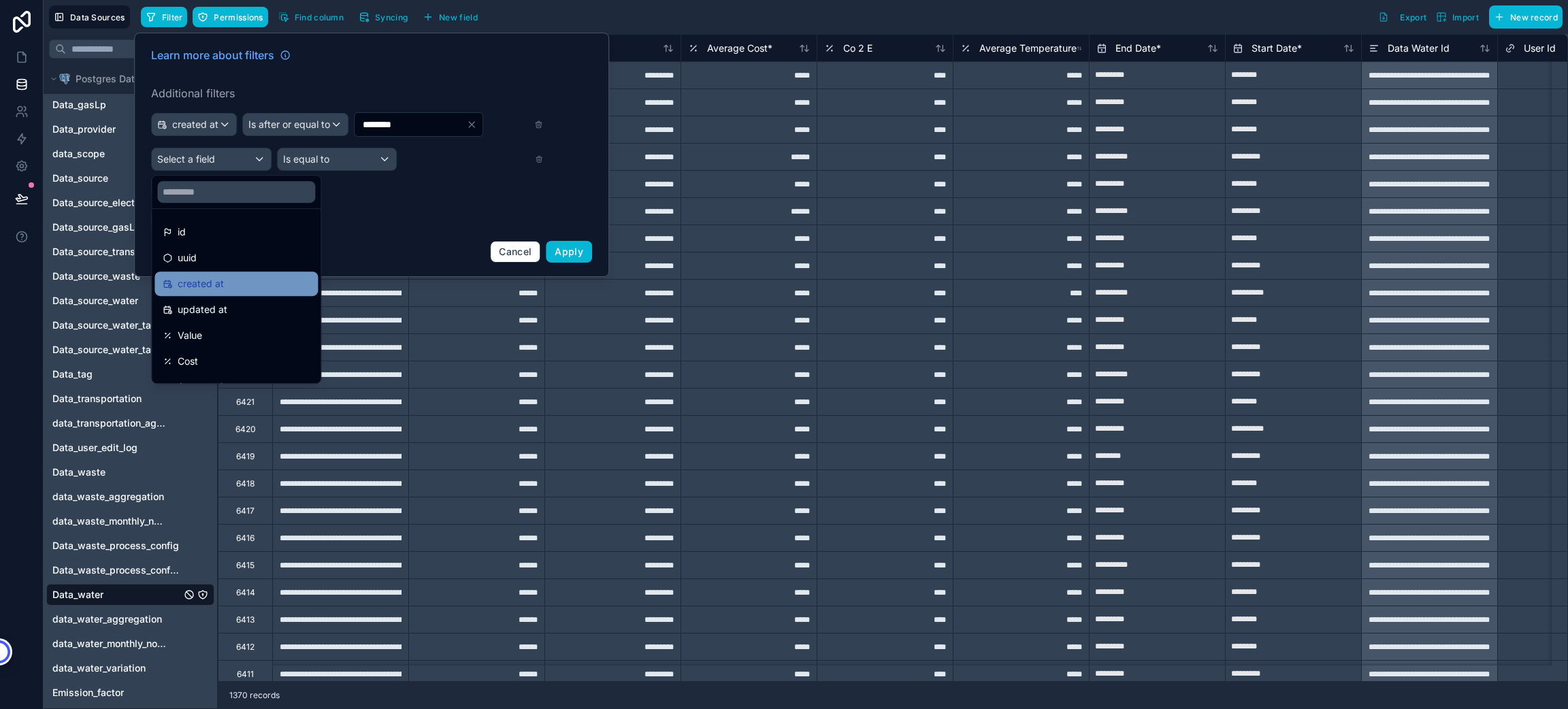
click at [226, 296] on div "created at" at bounding box center [236, 284] width 163 height 25
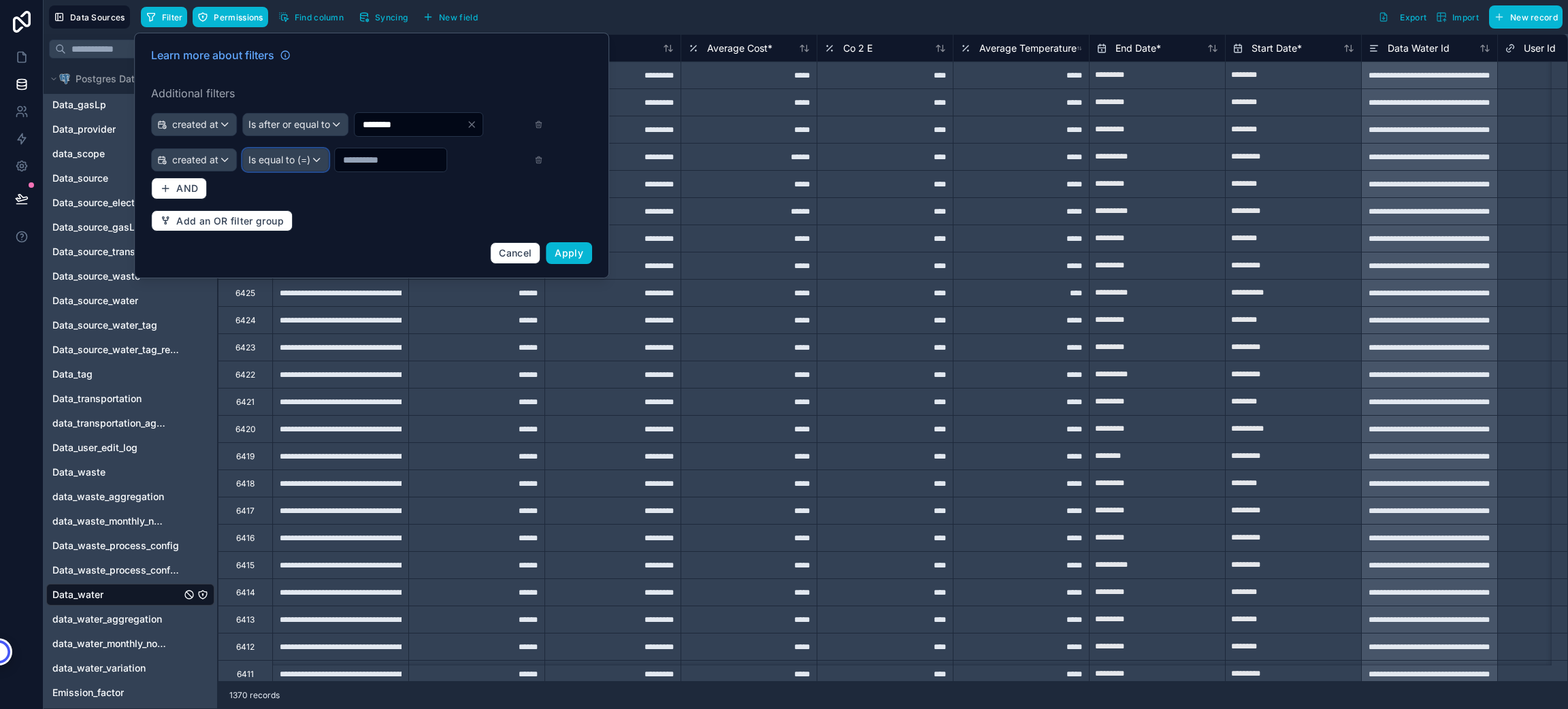
click at [290, 155] on span "Is equal to (=)" at bounding box center [279, 160] width 62 height 14
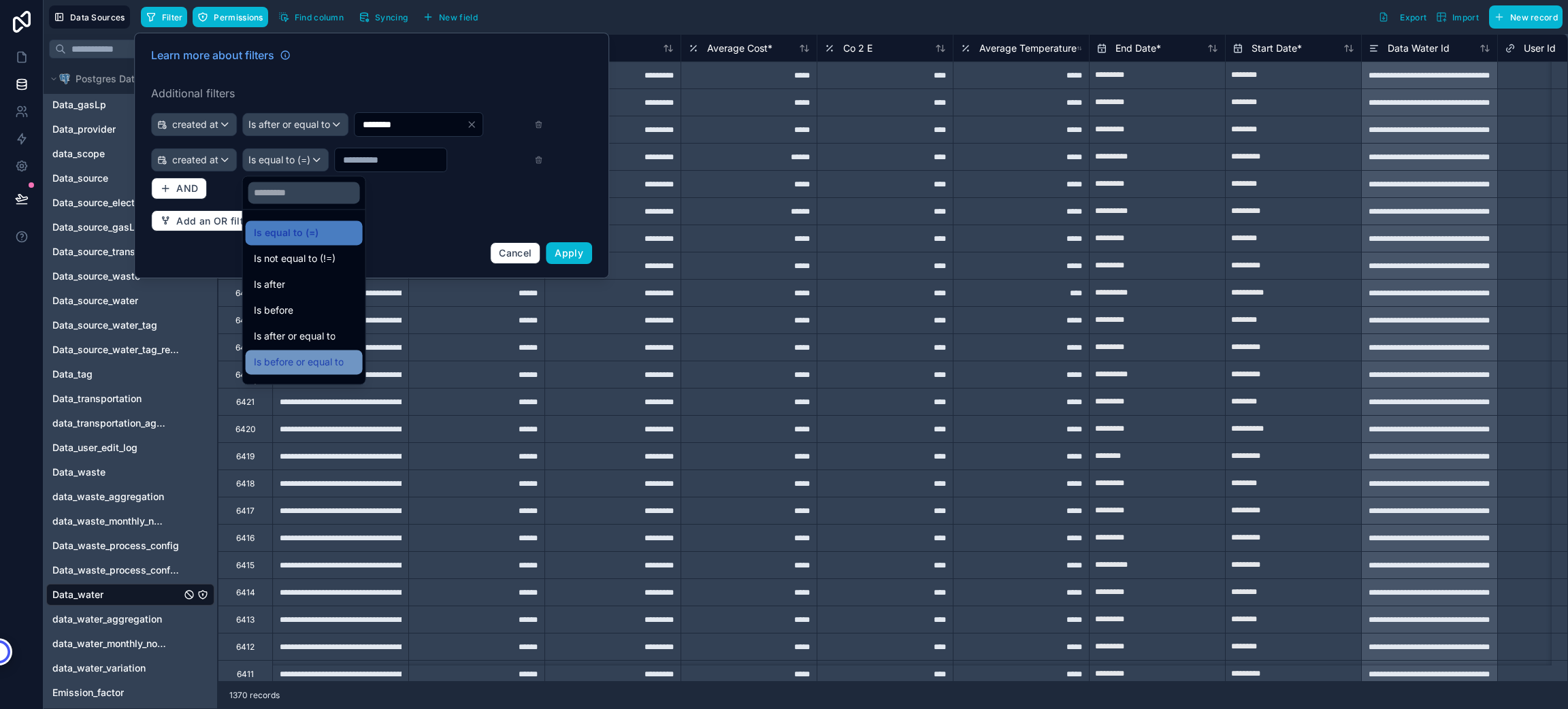
click at [328, 362] on span "Is before or equal to" at bounding box center [299, 362] width 90 height 16
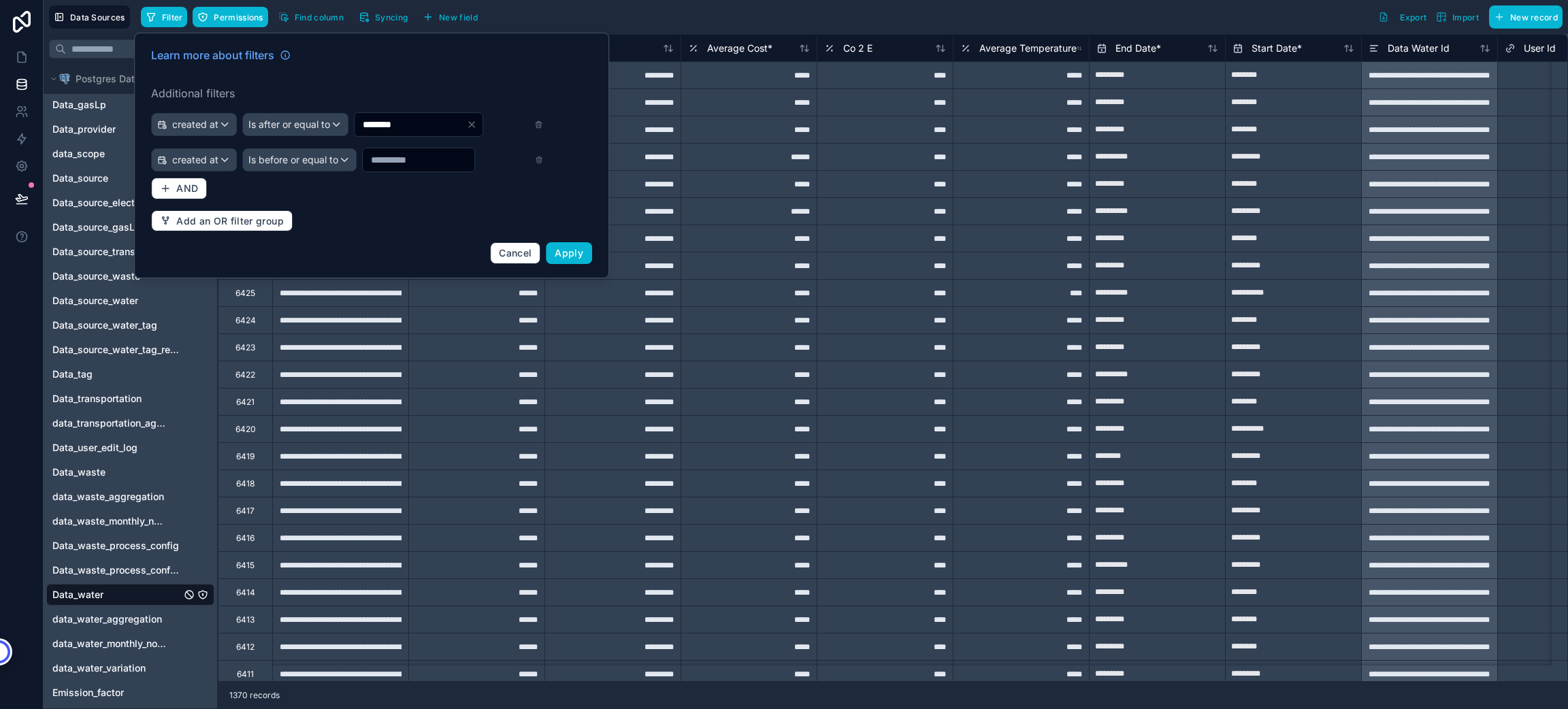
click at [411, 134] on input "text" at bounding box center [411, 124] width 112 height 19
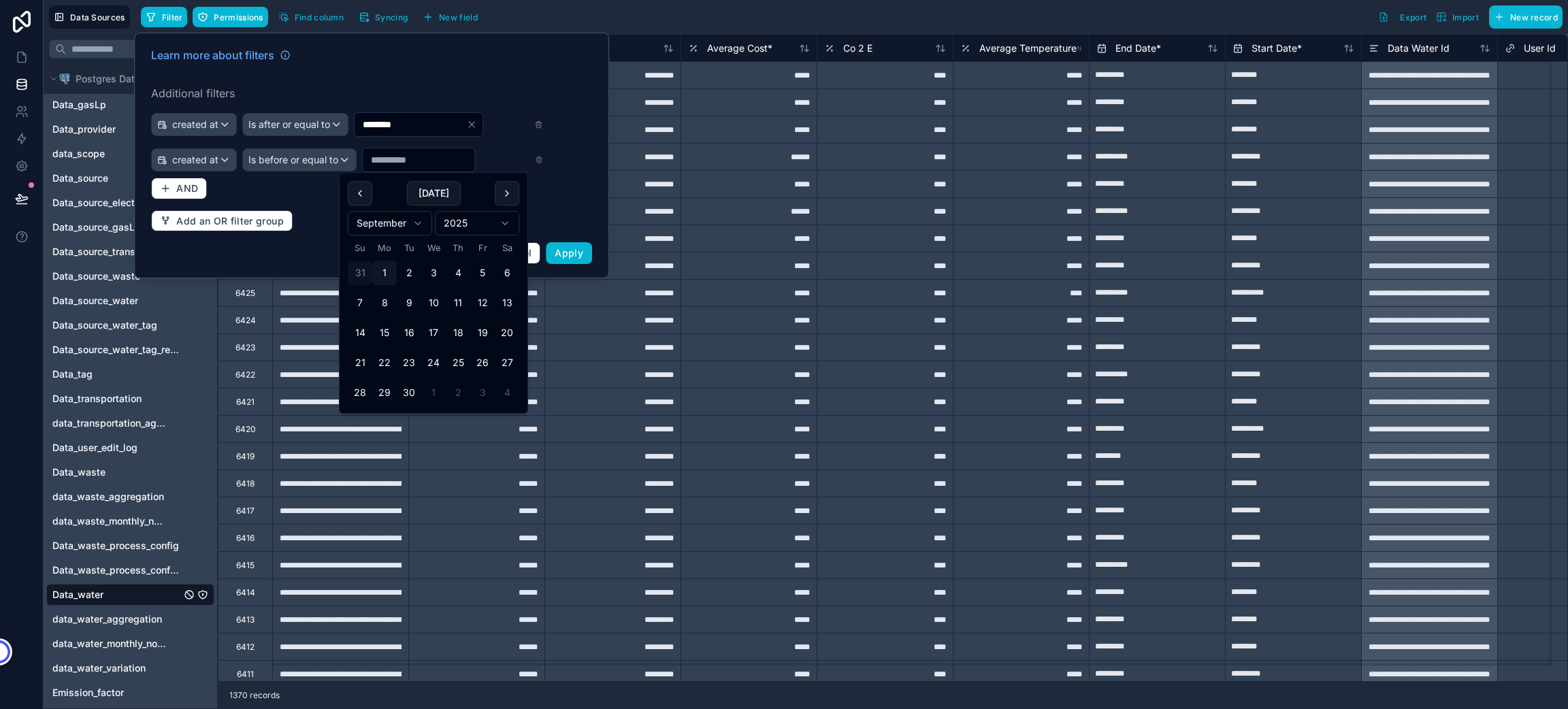
click at [359, 280] on button "31" at bounding box center [360, 273] width 25 height 25
type input "*********"
click at [500, 60] on div "Learn more about filters" at bounding box center [372, 57] width 441 height 22
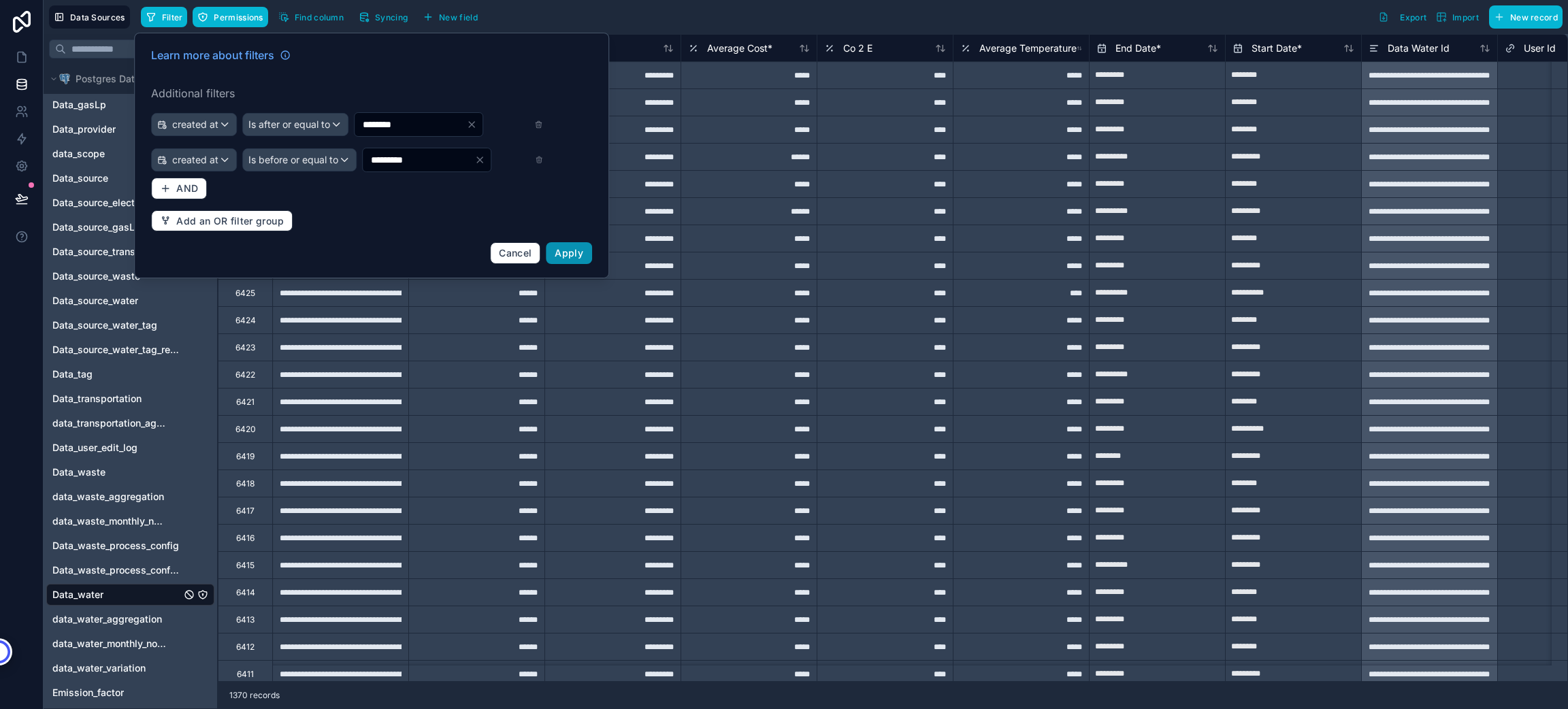
click at [574, 248] on span "Apply" at bounding box center [568, 252] width 29 height 12
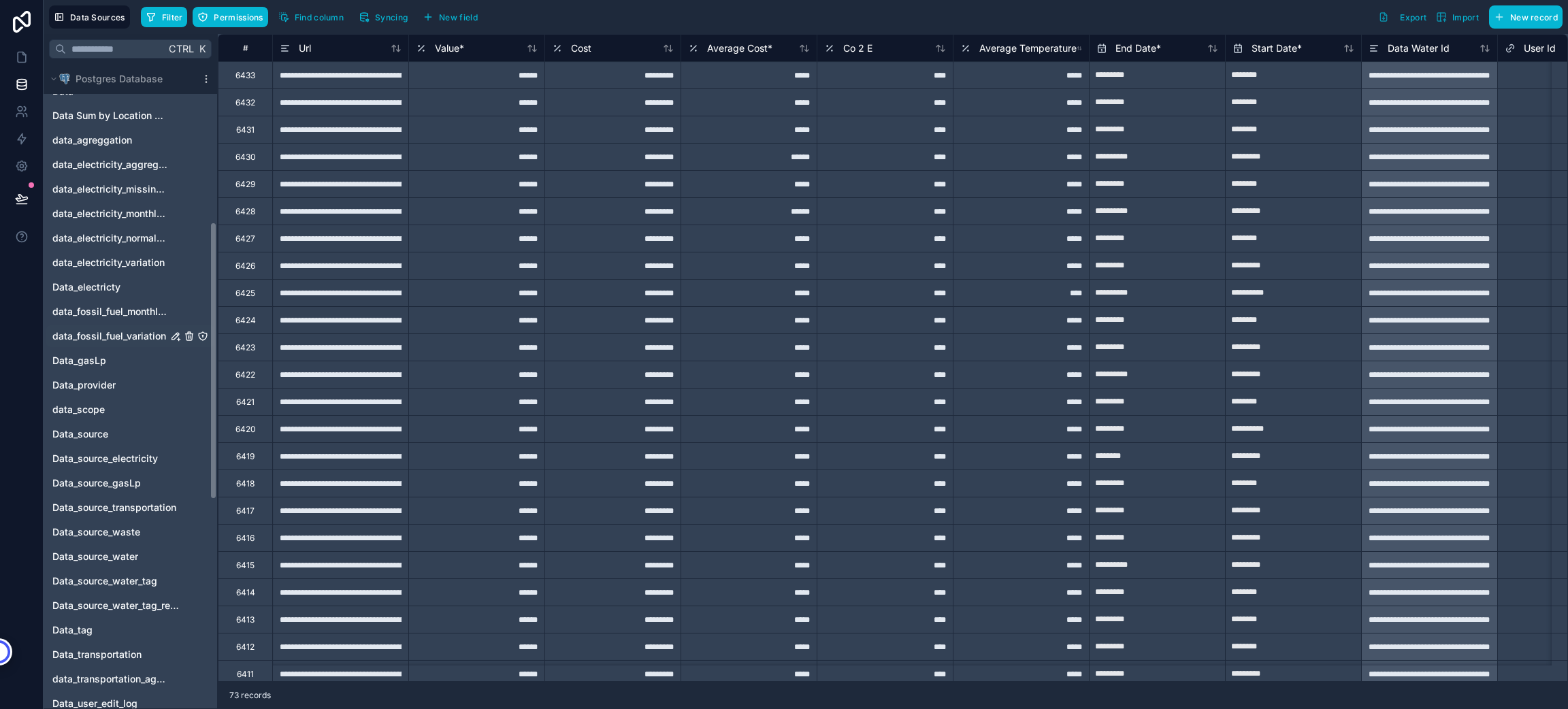
scroll to position [238, 0]
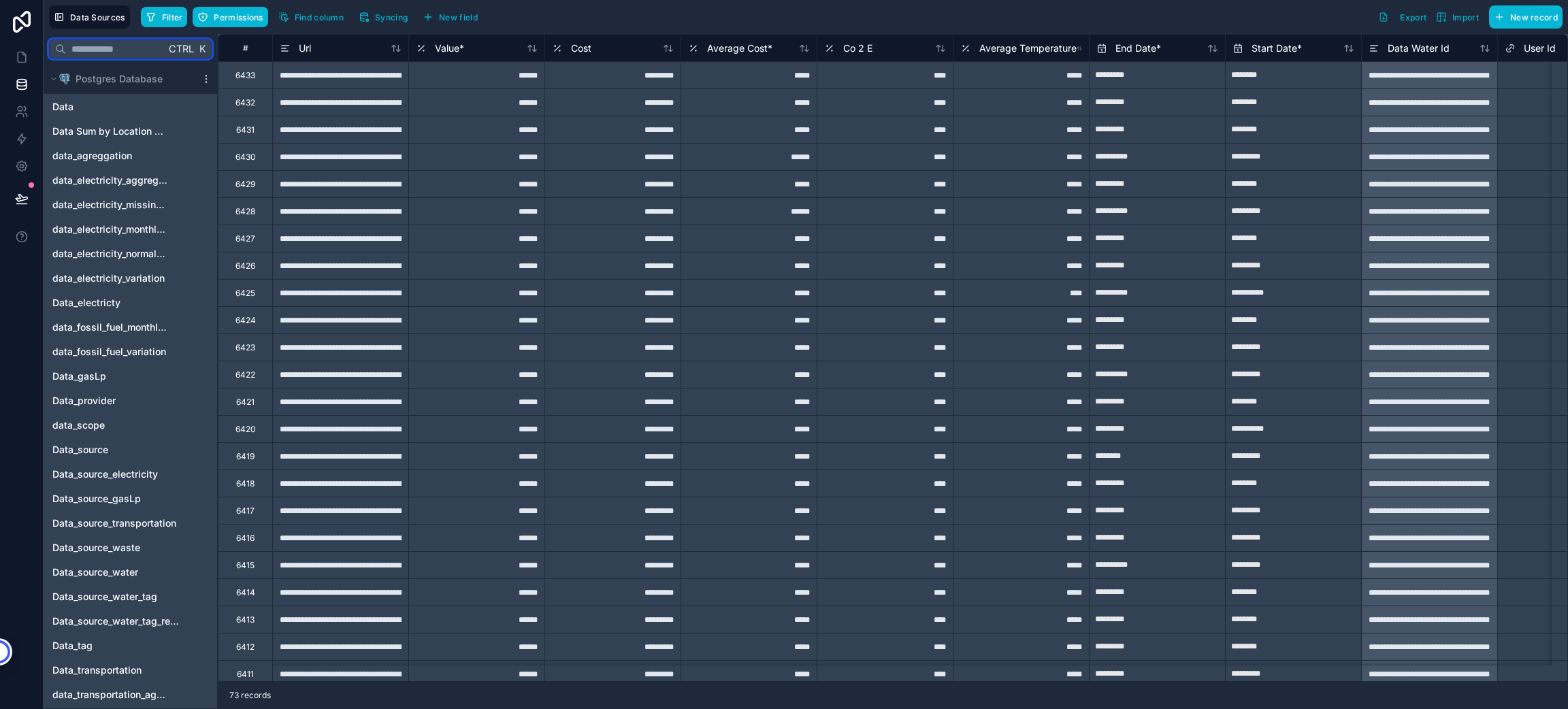
click at [99, 47] on input "text" at bounding box center [116, 49] width 99 height 25
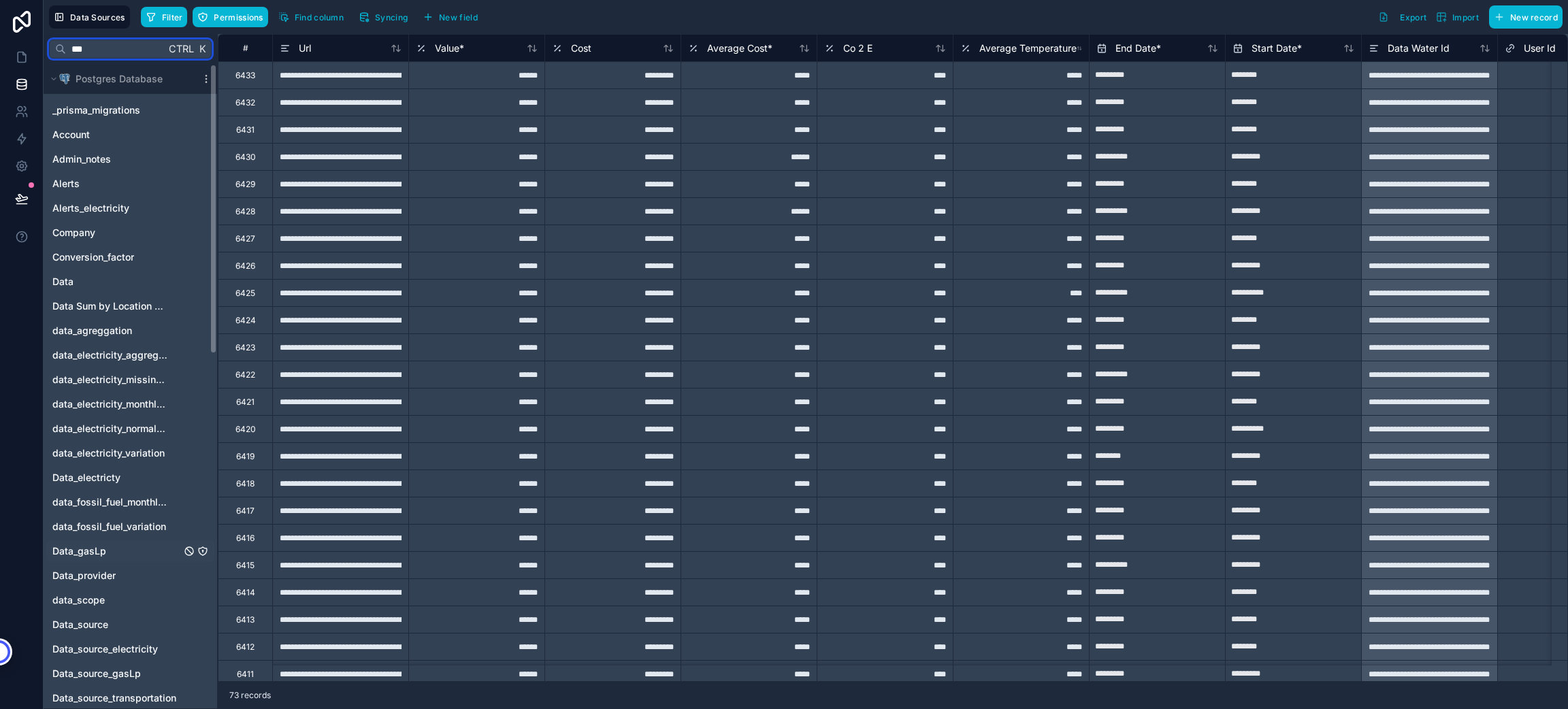
type input "***"
click at [93, 550] on span "Data_gasLp" at bounding box center [79, 551] width 54 height 14
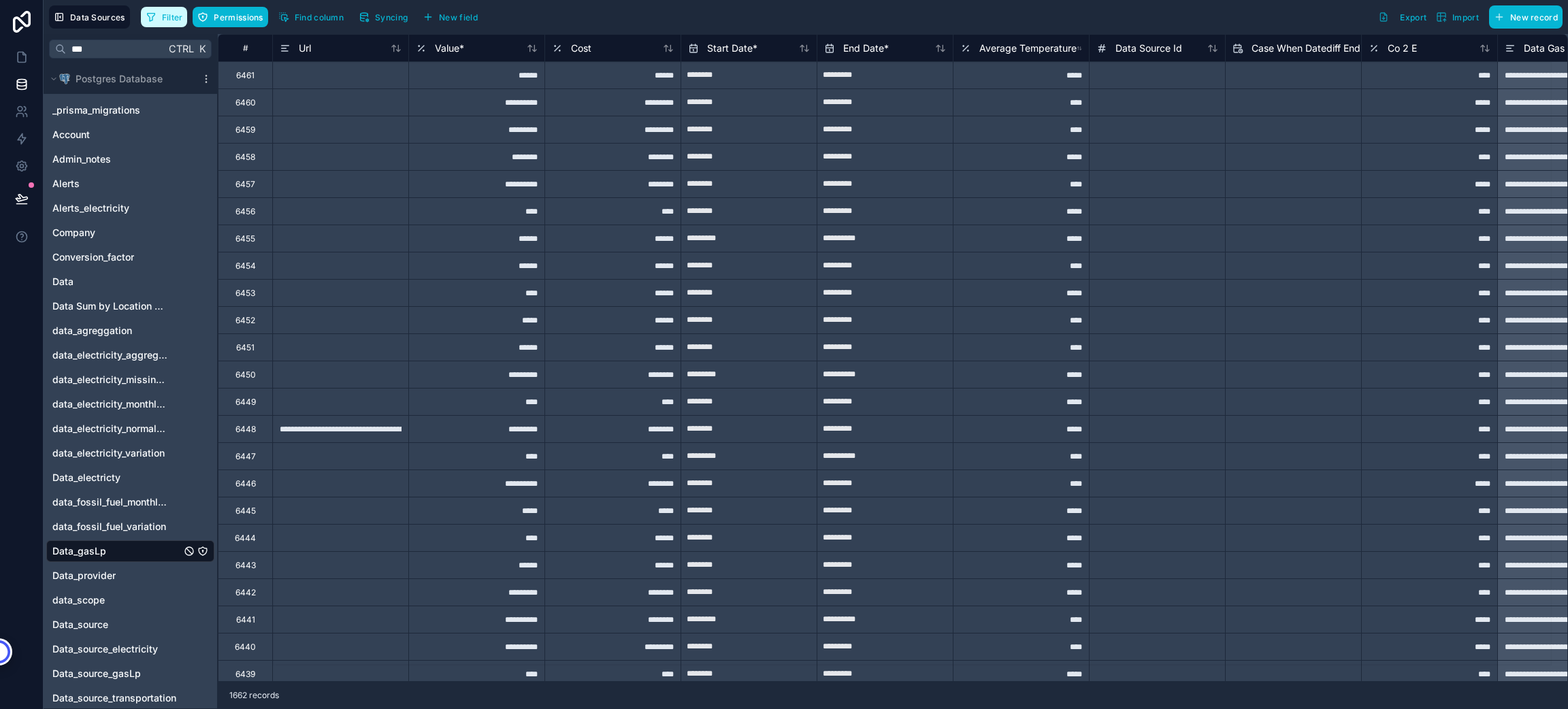
click at [163, 19] on span "Filter" at bounding box center [172, 17] width 21 height 10
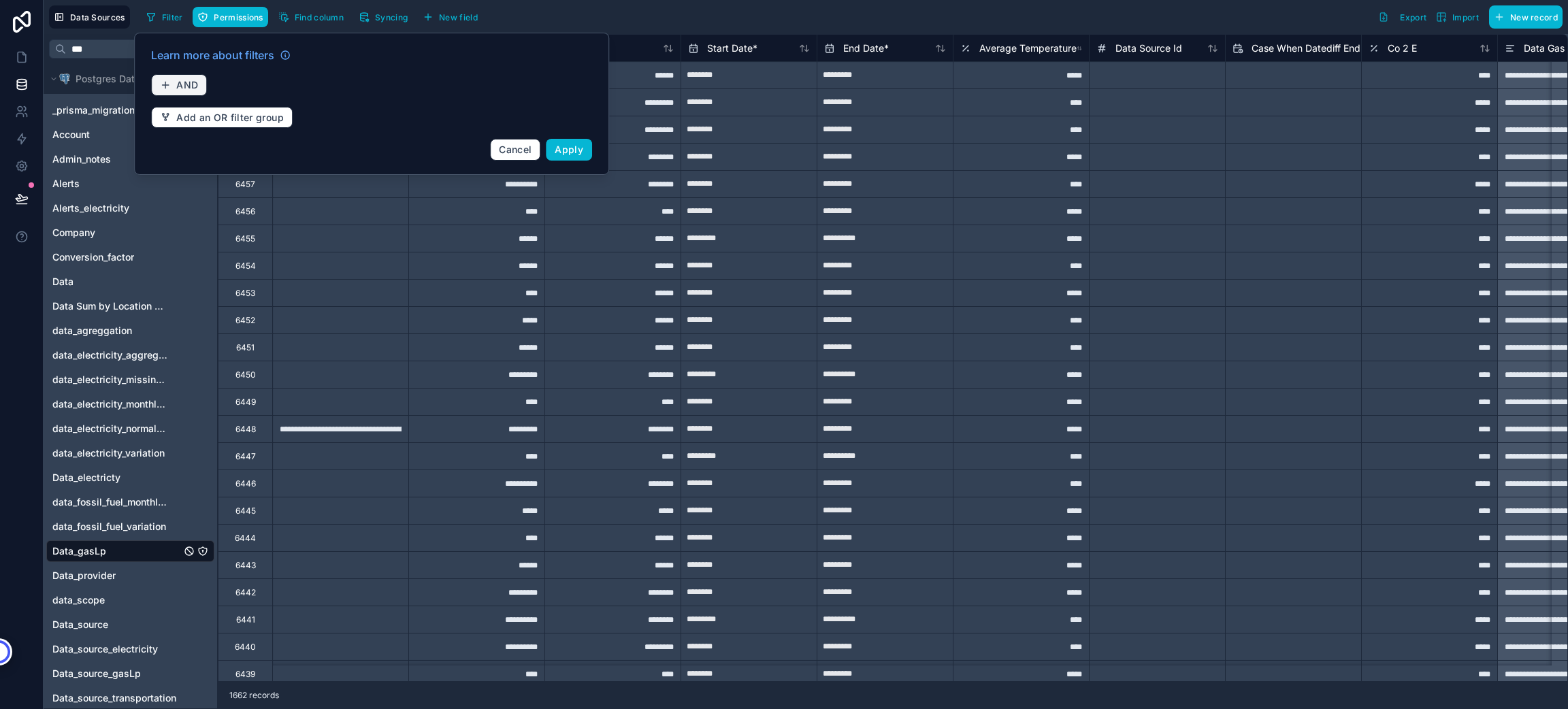
click at [185, 84] on span "AND" at bounding box center [187, 85] width 22 height 12
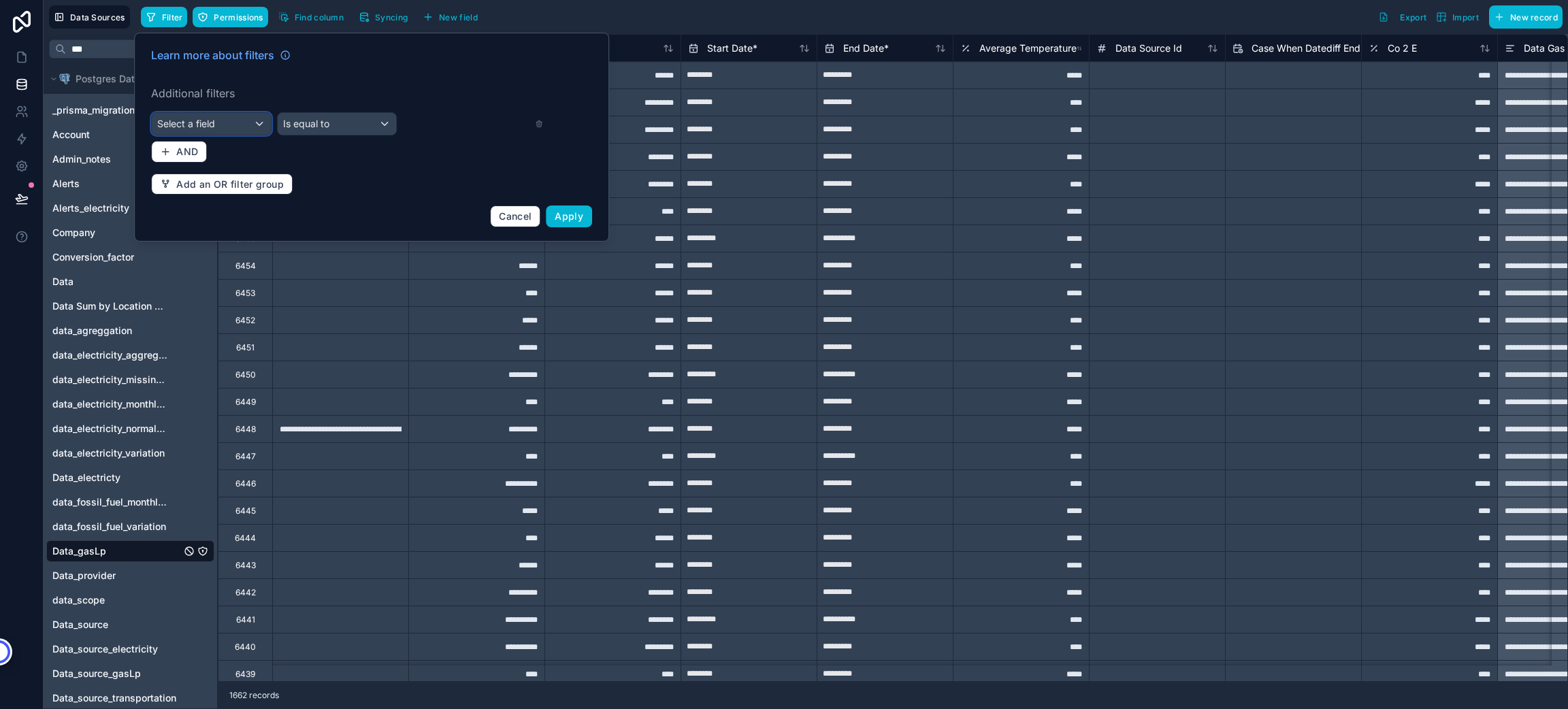
click at [196, 120] on span "Select a field" at bounding box center [186, 123] width 58 height 12
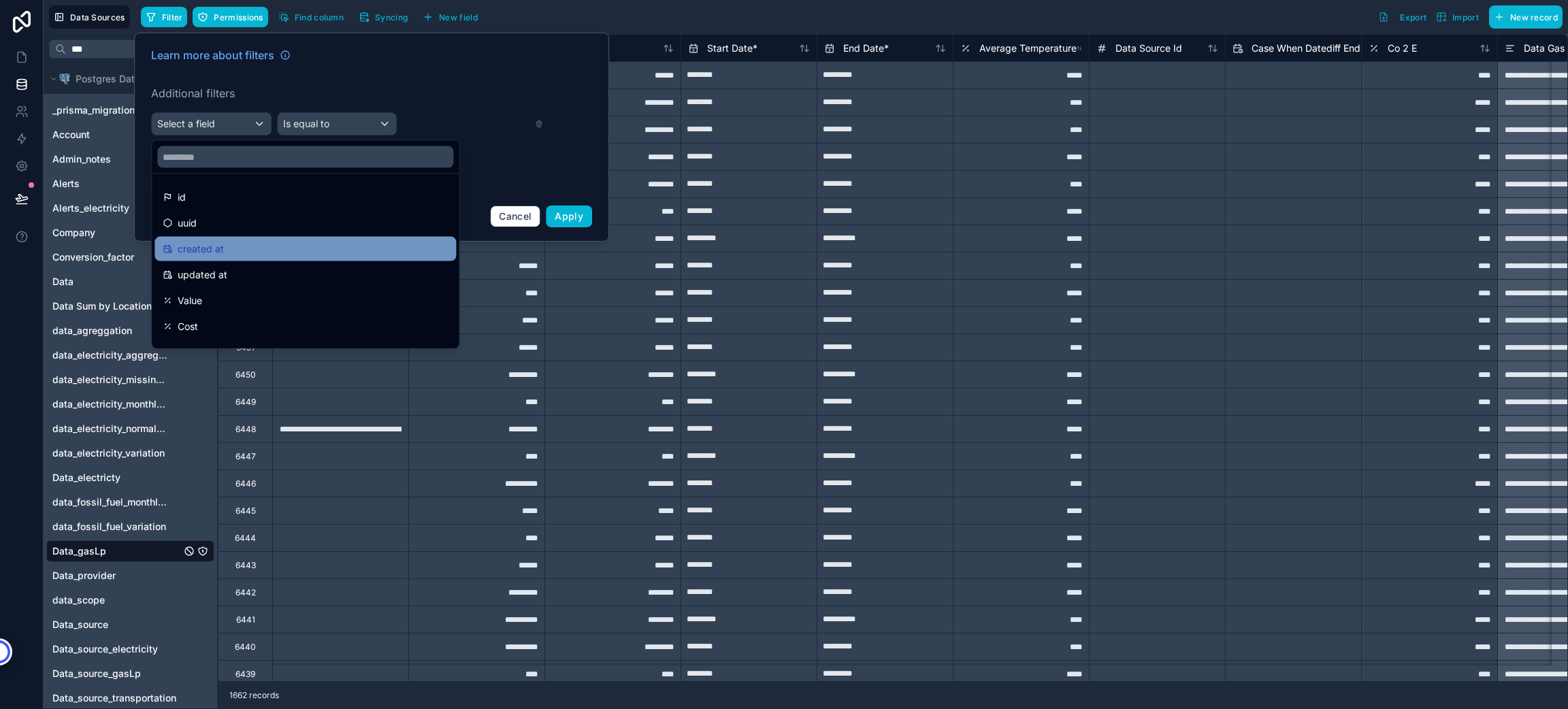
click at [226, 249] on div "created at" at bounding box center [305, 248] width 285 height 16
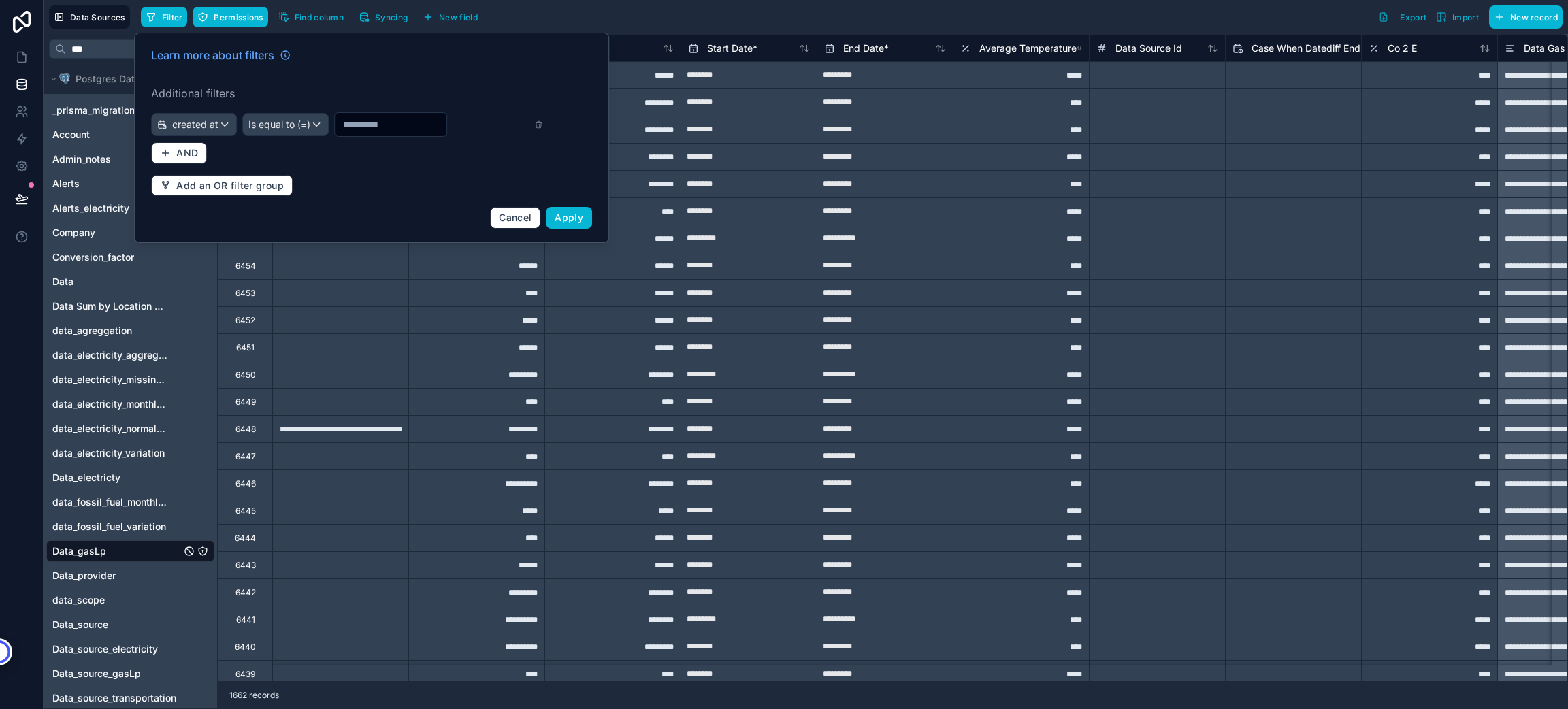
click at [296, 105] on div "Learn more about filters Additional filters created at Is equal to (=) AND Add …" at bounding box center [371, 137] width 457 height 198
click at [295, 118] on span "Is equal to (=)" at bounding box center [279, 125] width 62 height 14
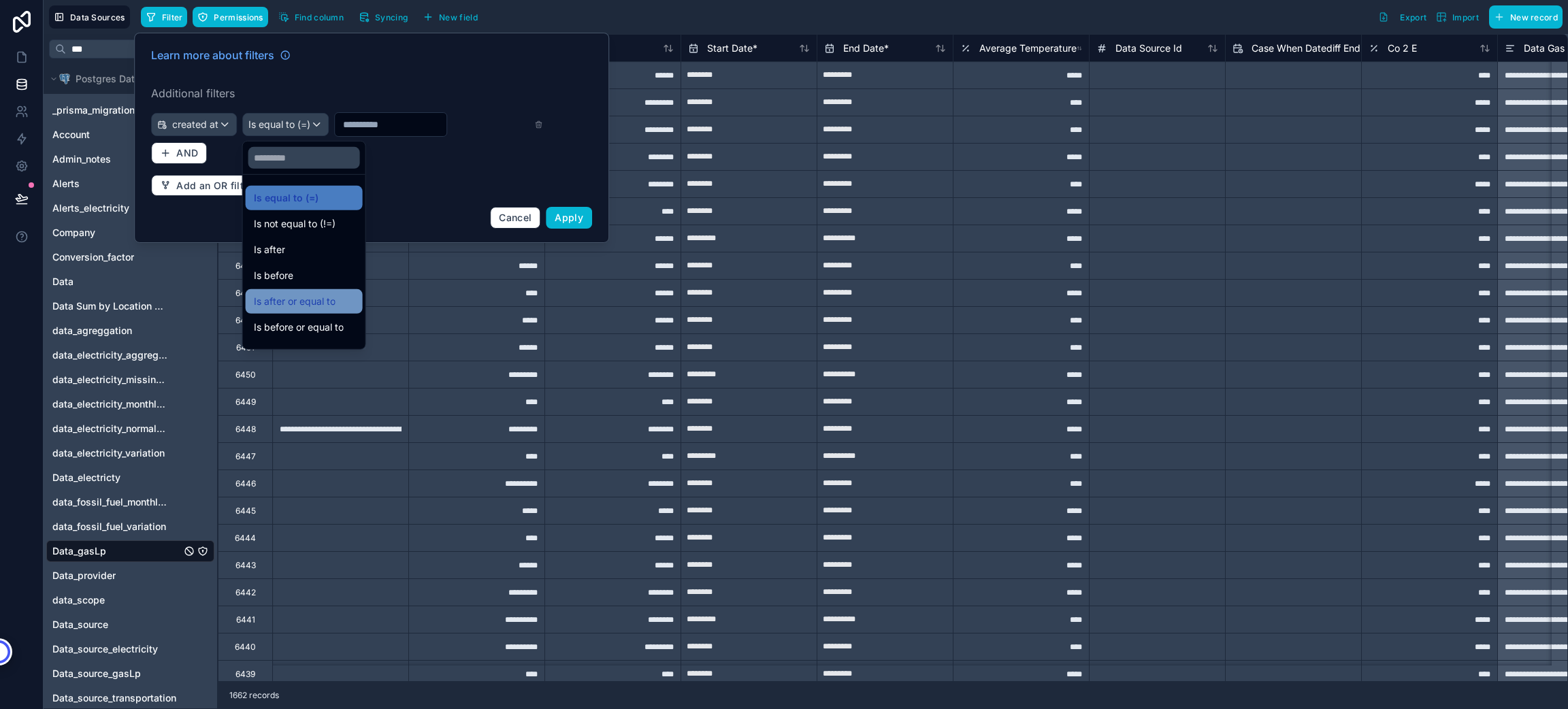
click at [335, 297] on div "Is after or equal to" at bounding box center [304, 301] width 101 height 16
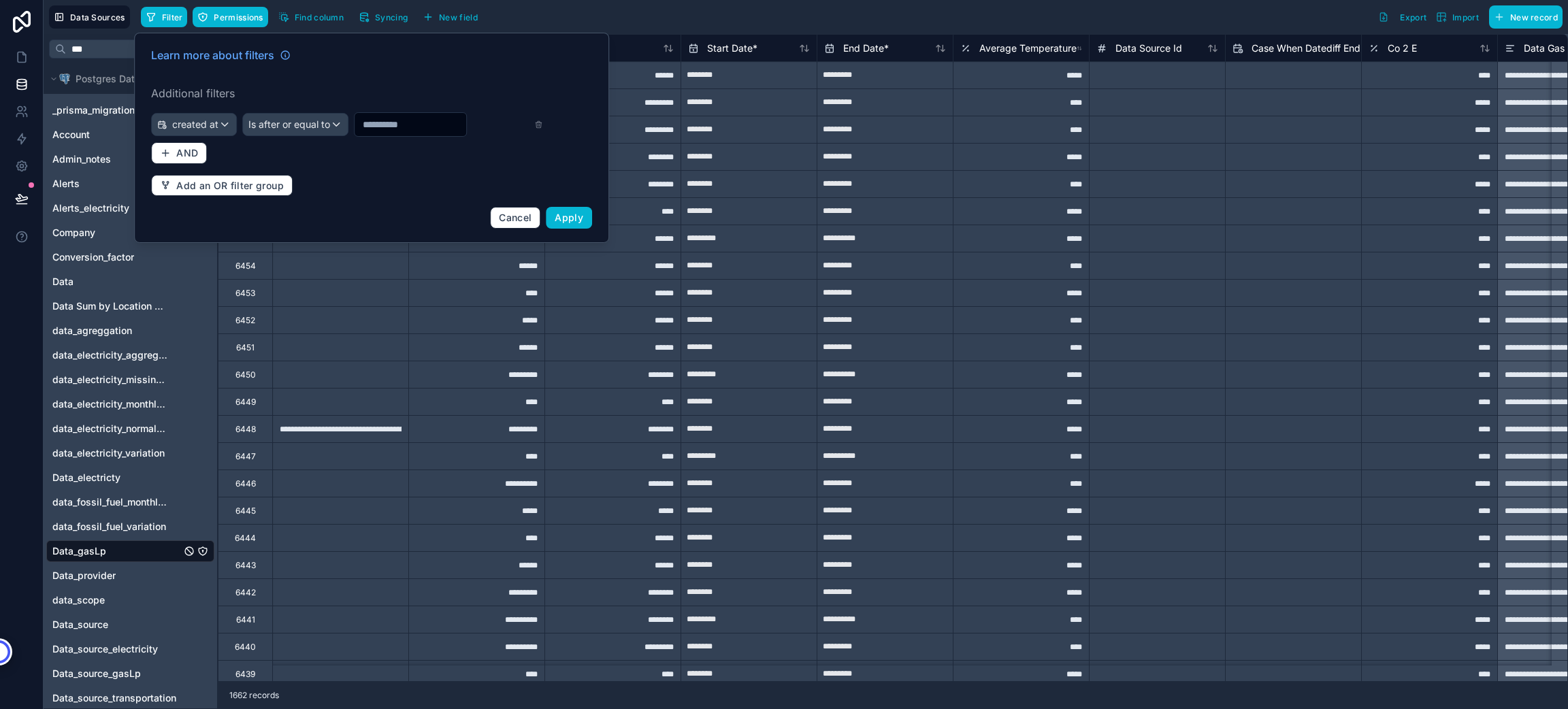
click at [373, 125] on input "text" at bounding box center [411, 124] width 112 height 19
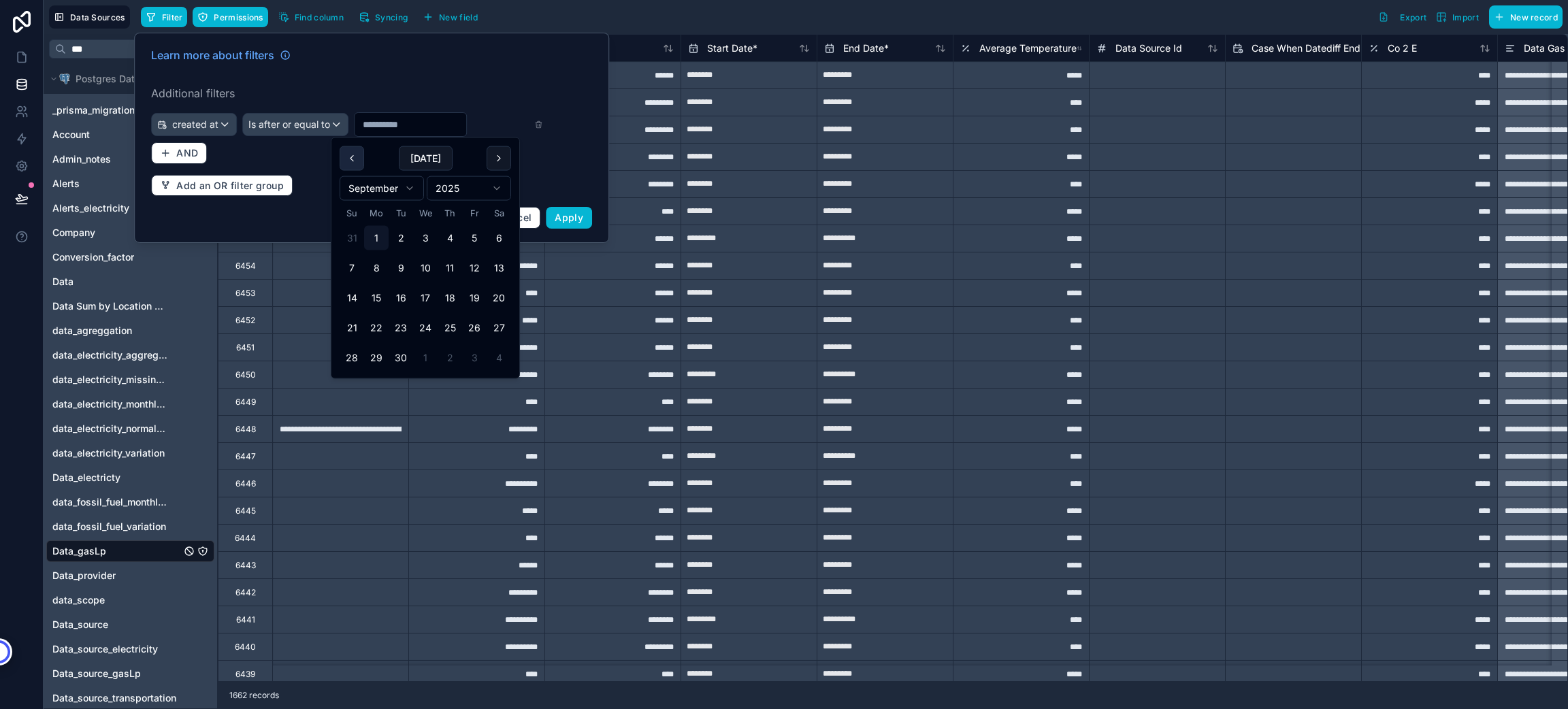
click at [356, 159] on button at bounding box center [352, 158] width 25 height 25
click at [475, 233] on button "1" at bounding box center [474, 238] width 25 height 25
type input "********"
click at [179, 147] on span "AND" at bounding box center [187, 153] width 22 height 12
type input "********"
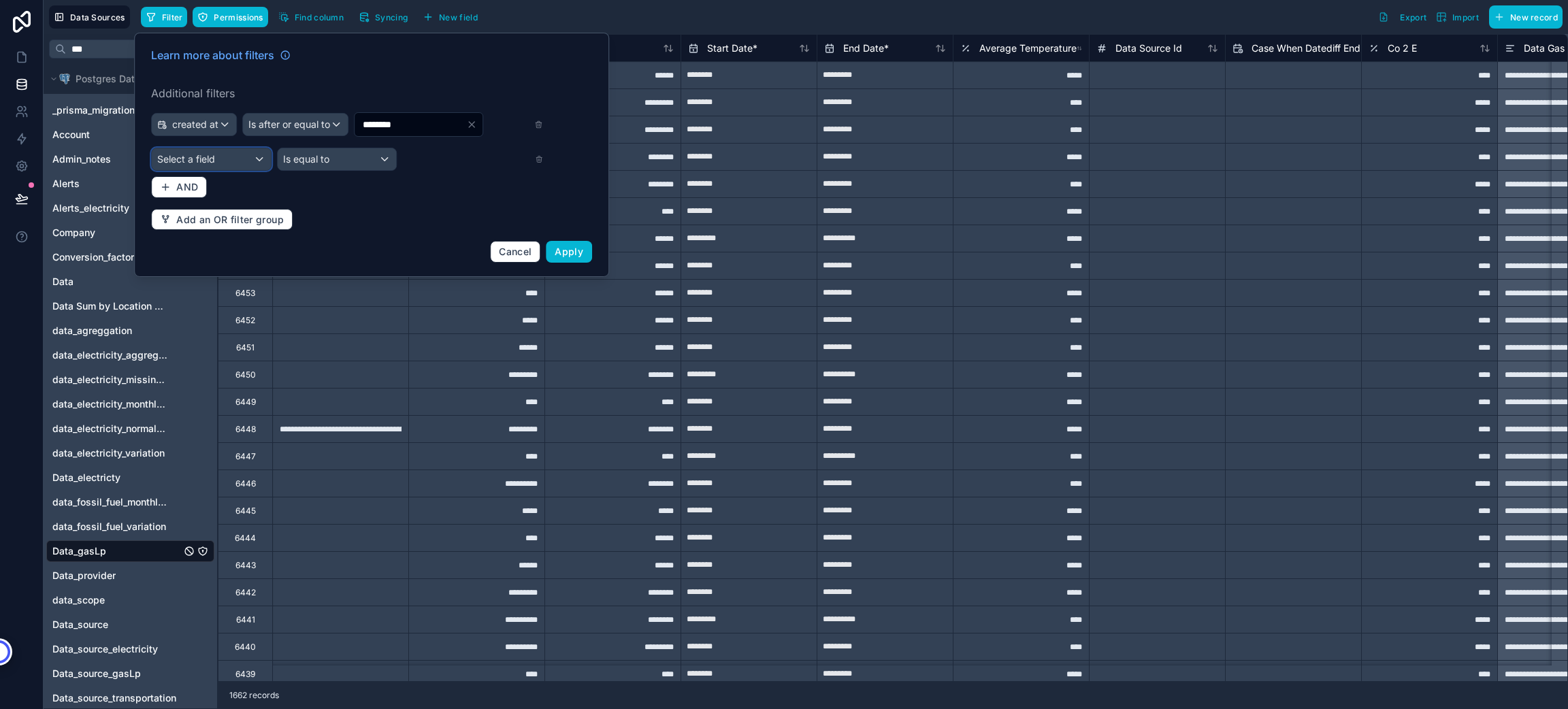
click at [193, 151] on div "Select a field" at bounding box center [210, 159] width 119 height 22
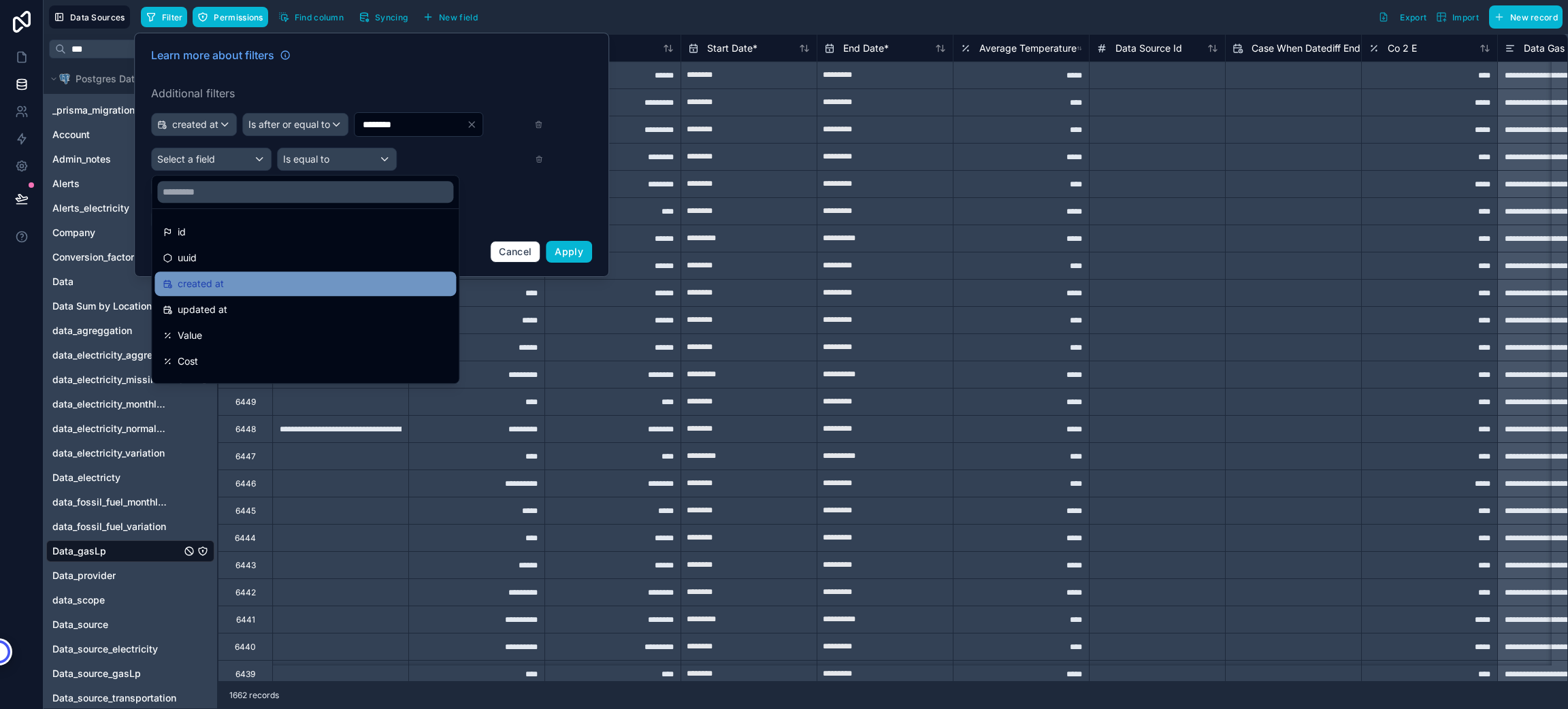
click at [215, 281] on span "created at" at bounding box center [201, 283] width 47 height 16
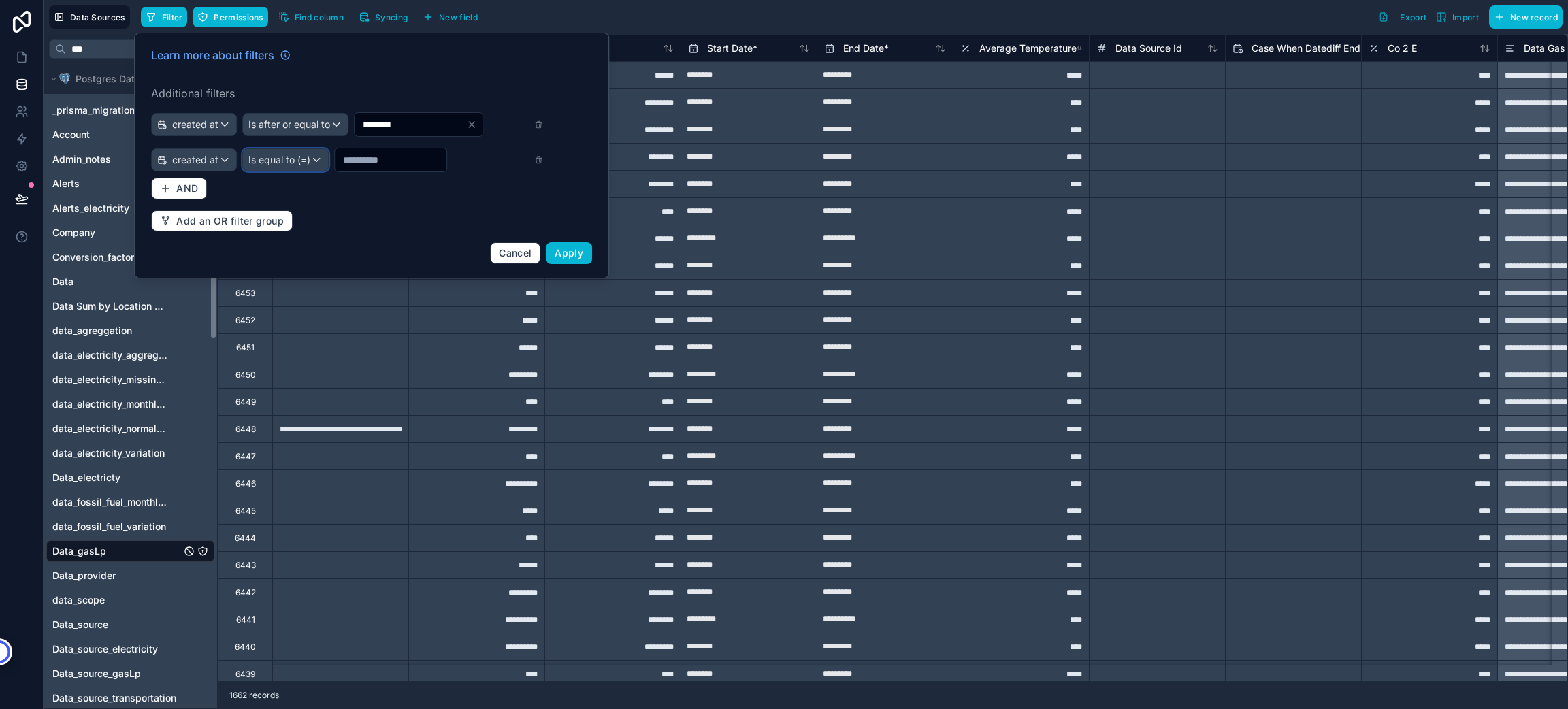
click at [313, 162] on div "Is equal to (=)" at bounding box center [286, 160] width 85 height 22
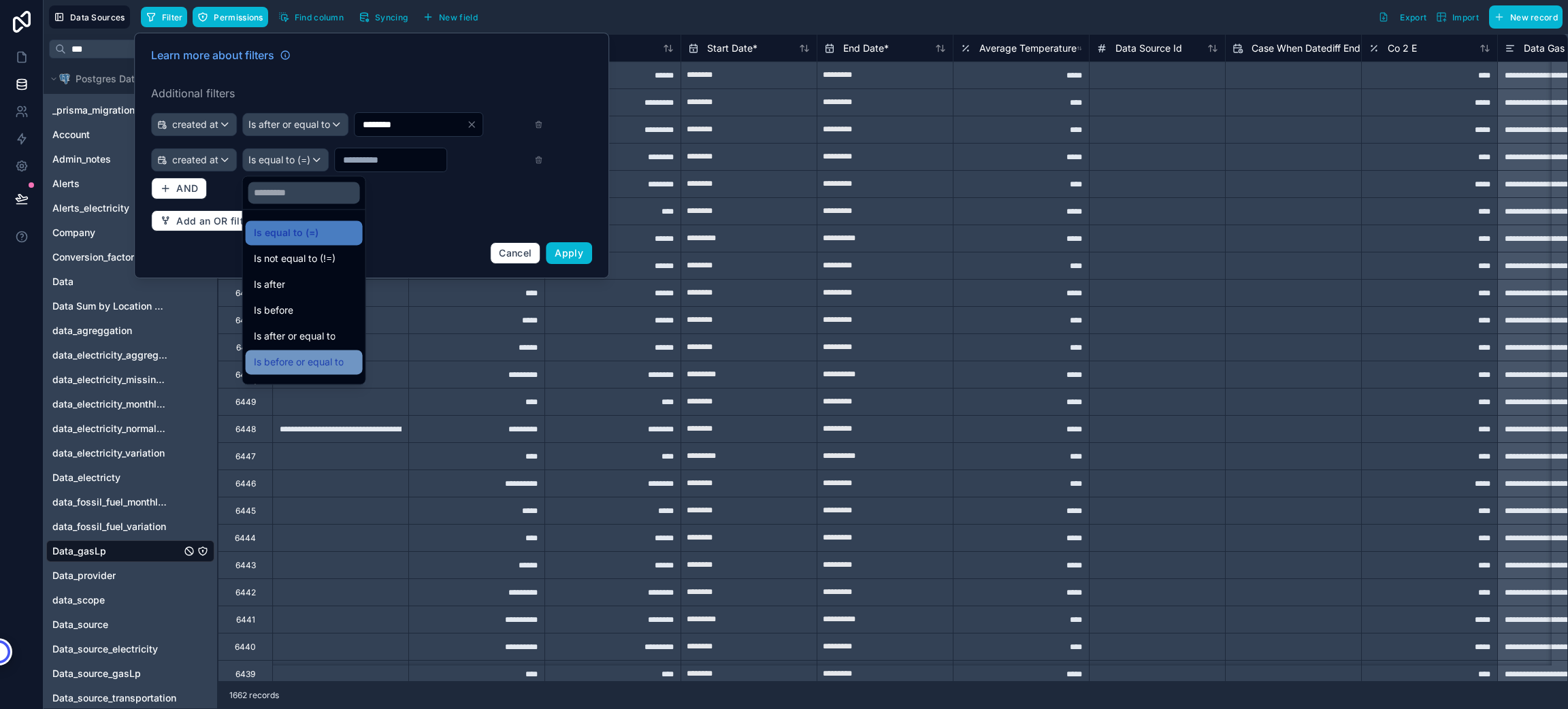
click at [332, 363] on span "Is before or equal to" at bounding box center [299, 362] width 90 height 16
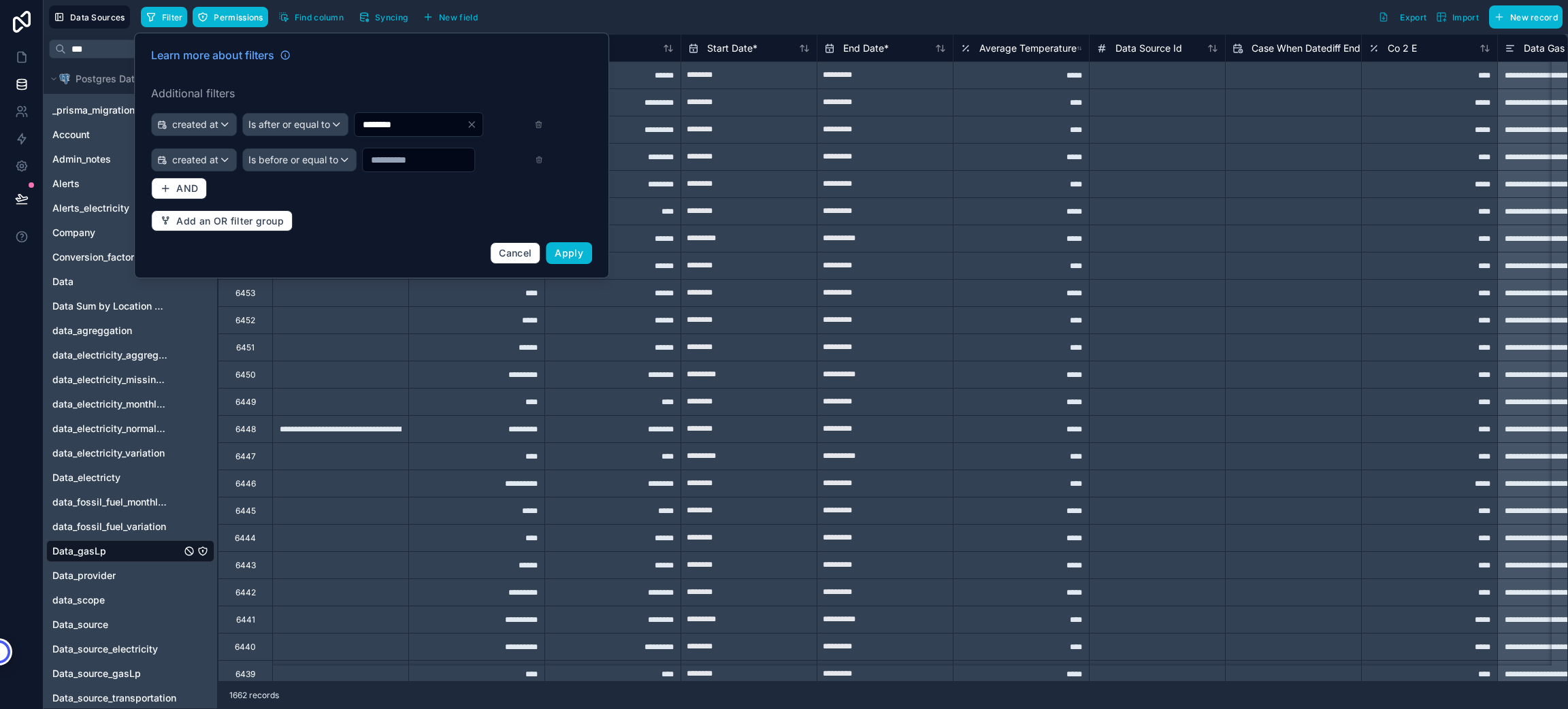
click at [406, 134] on input "text" at bounding box center [411, 124] width 112 height 19
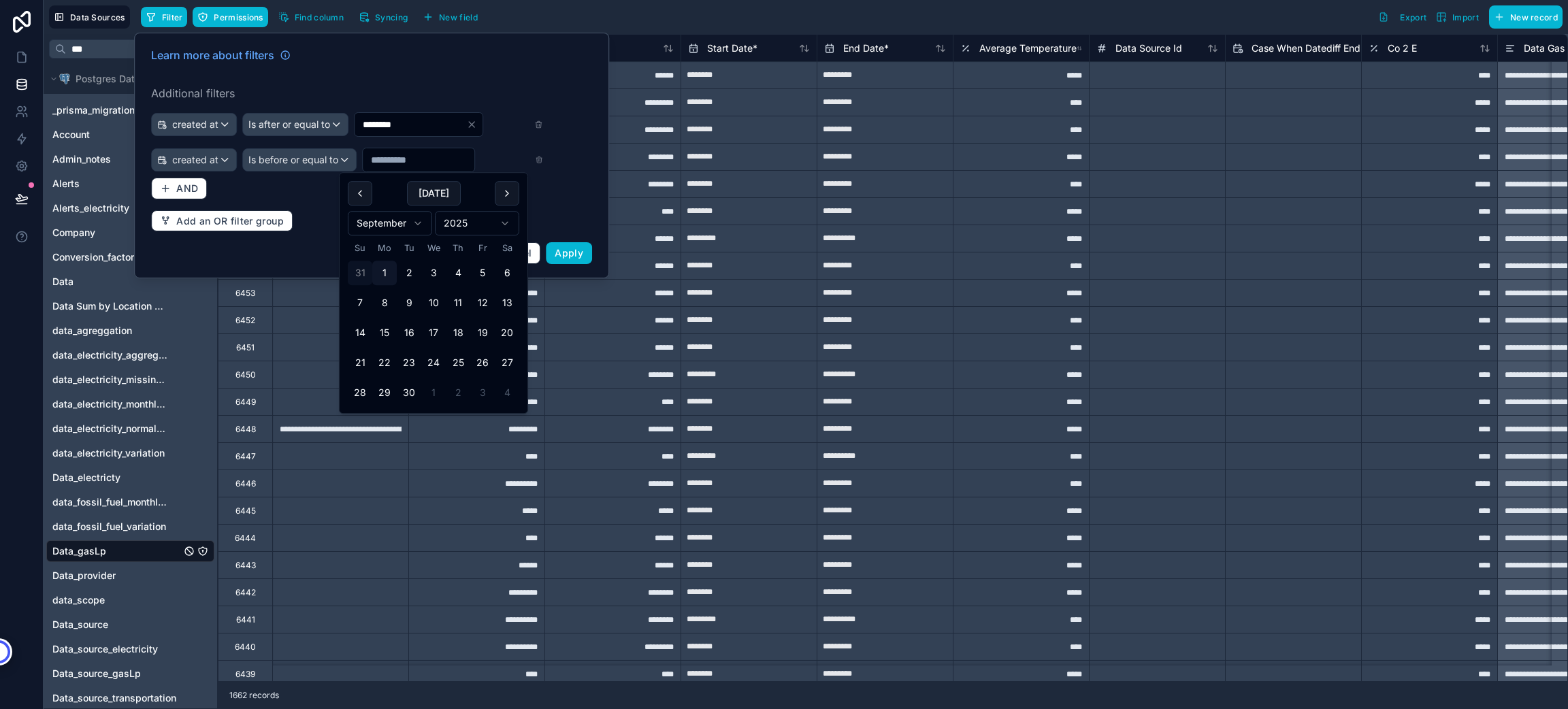
click at [359, 276] on button "31" at bounding box center [360, 273] width 25 height 25
type input "*********"
click at [566, 255] on span "Apply" at bounding box center [568, 252] width 29 height 12
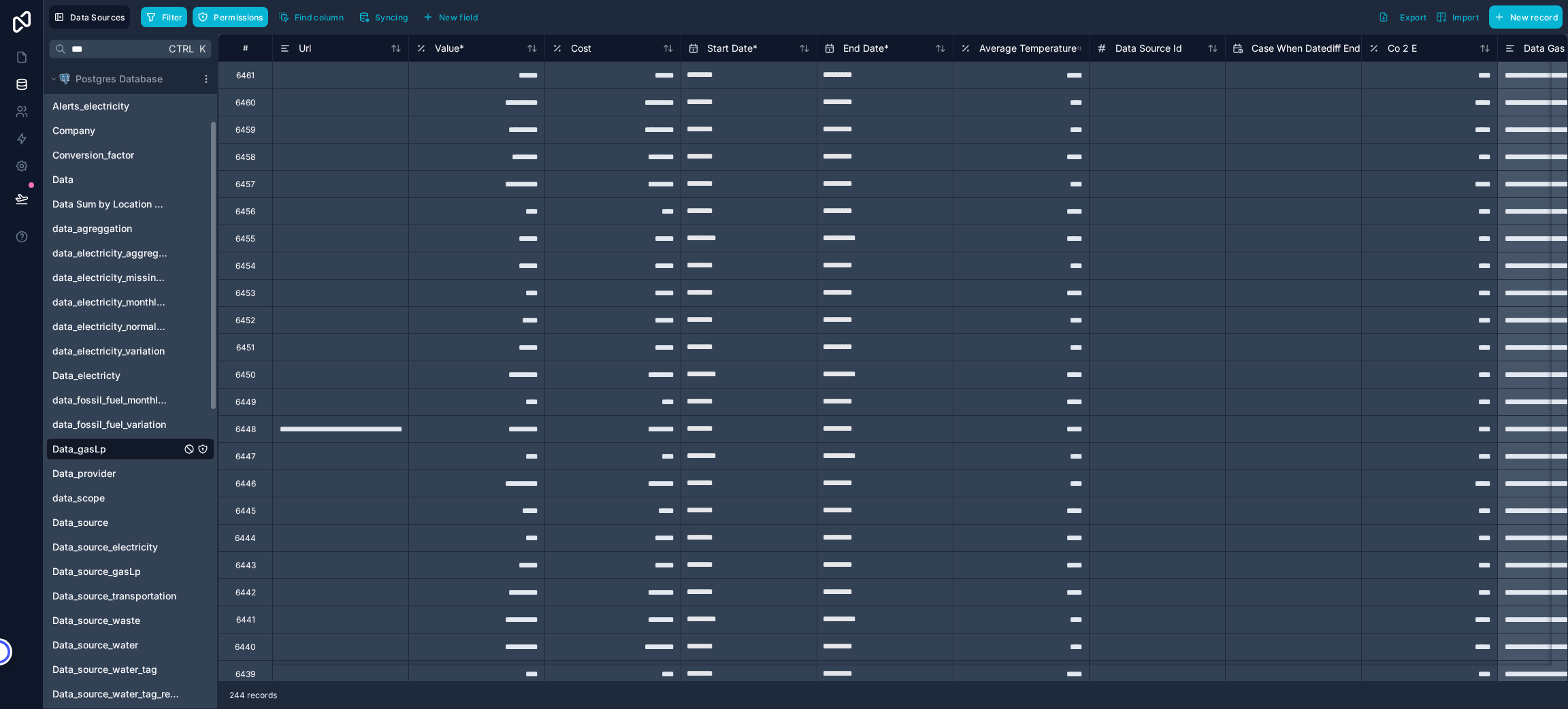
scroll to position [204, 0]
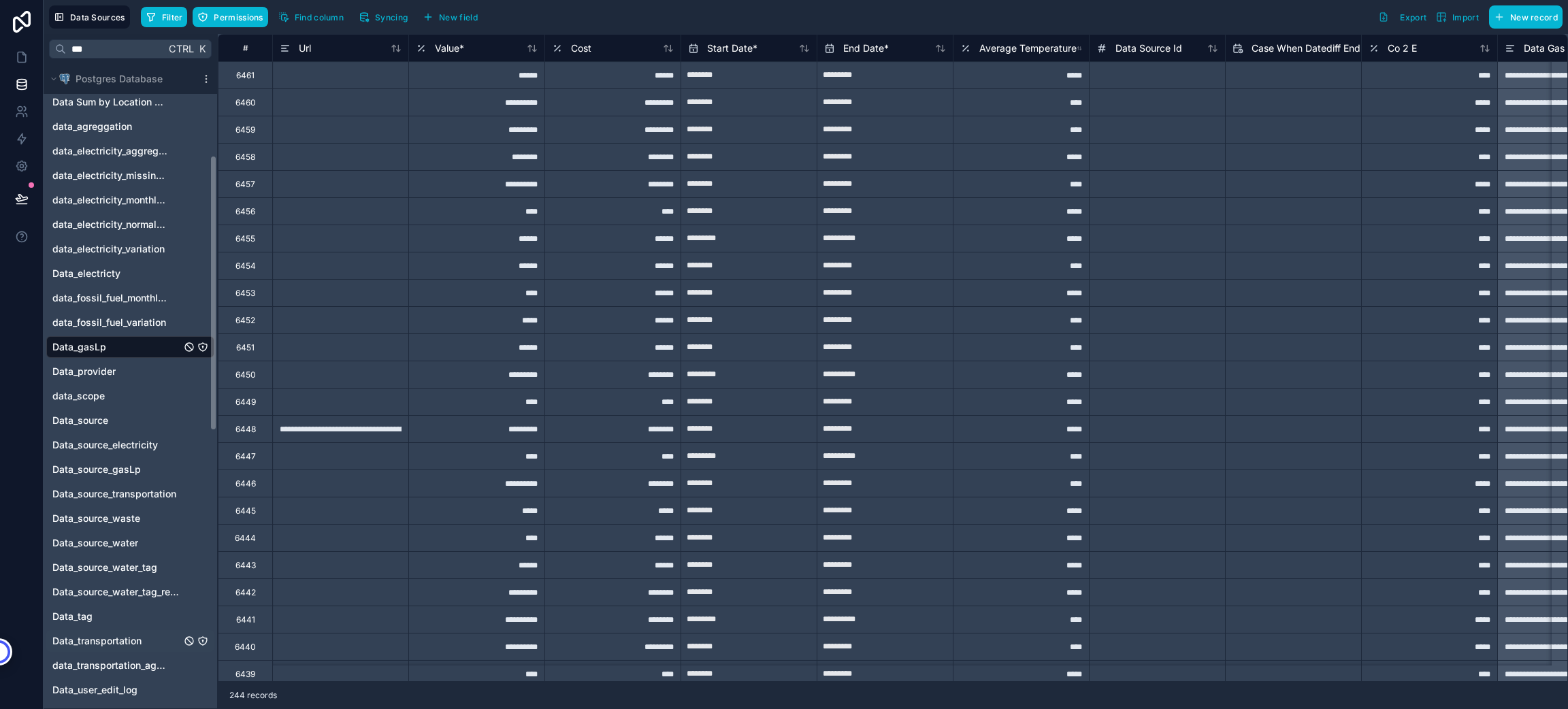
click at [97, 644] on span "Data_transportation" at bounding box center [97, 641] width 89 height 14
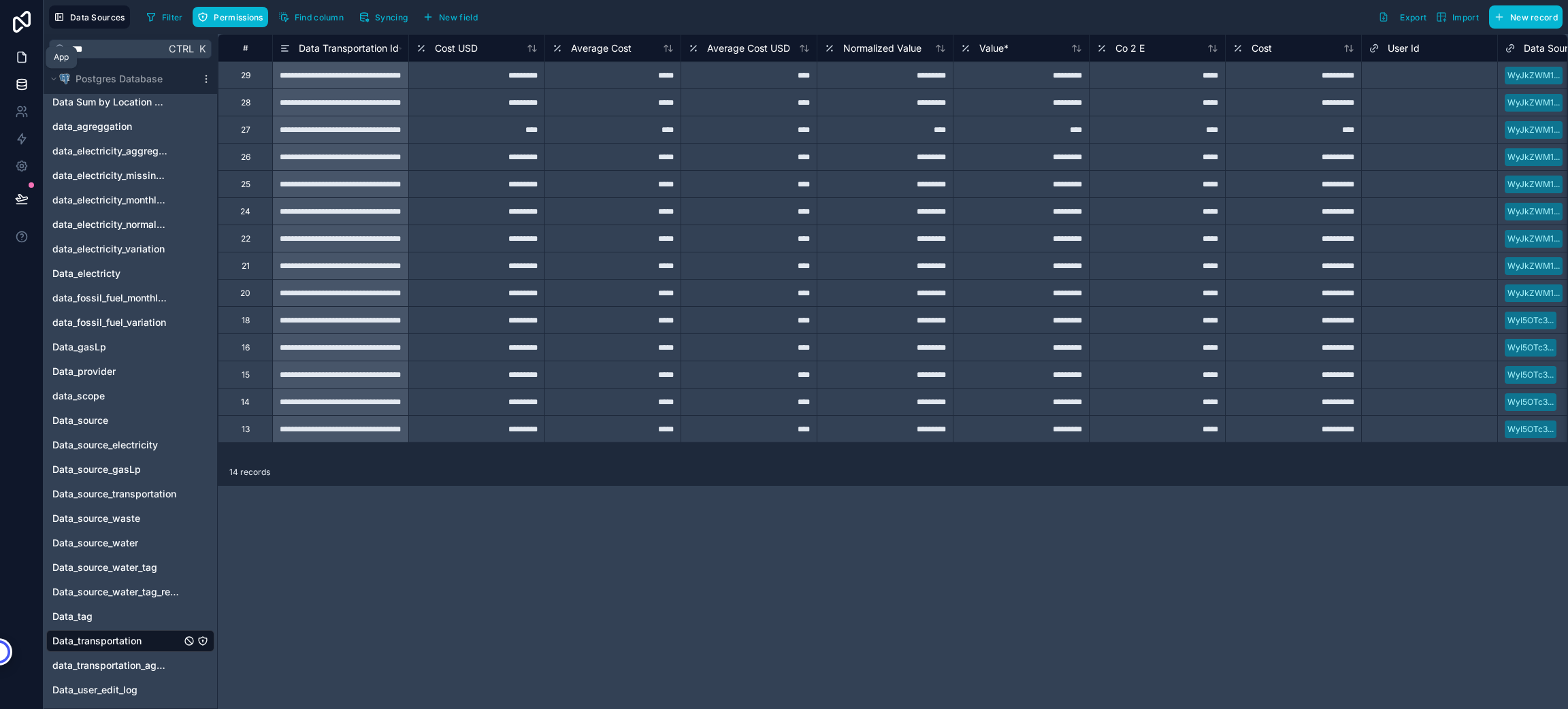
click at [28, 64] on link at bounding box center [21, 57] width 43 height 27
